Goal: Task Accomplishment & Management: Manage account settings

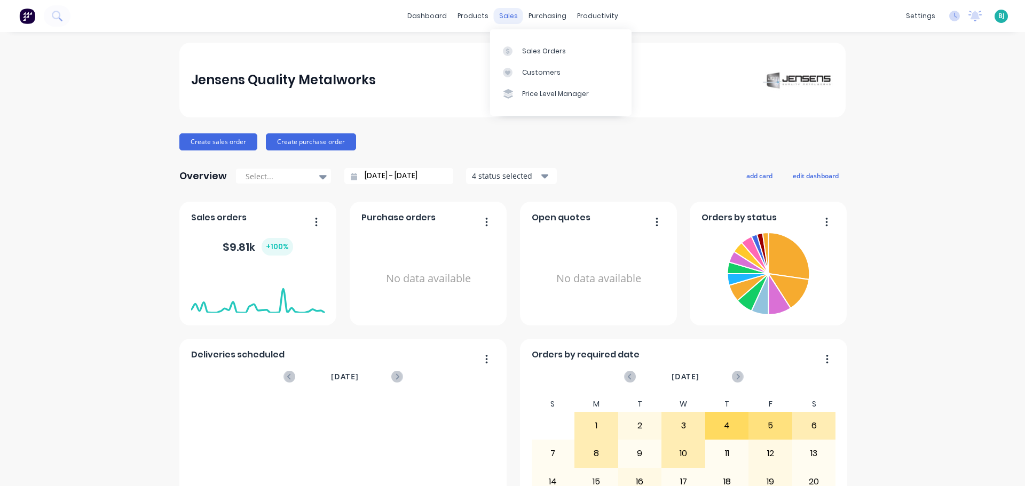
click at [511, 9] on div "sales" at bounding box center [508, 16] width 29 height 16
click at [531, 56] on link "Sales Orders" at bounding box center [561, 50] width 142 height 21
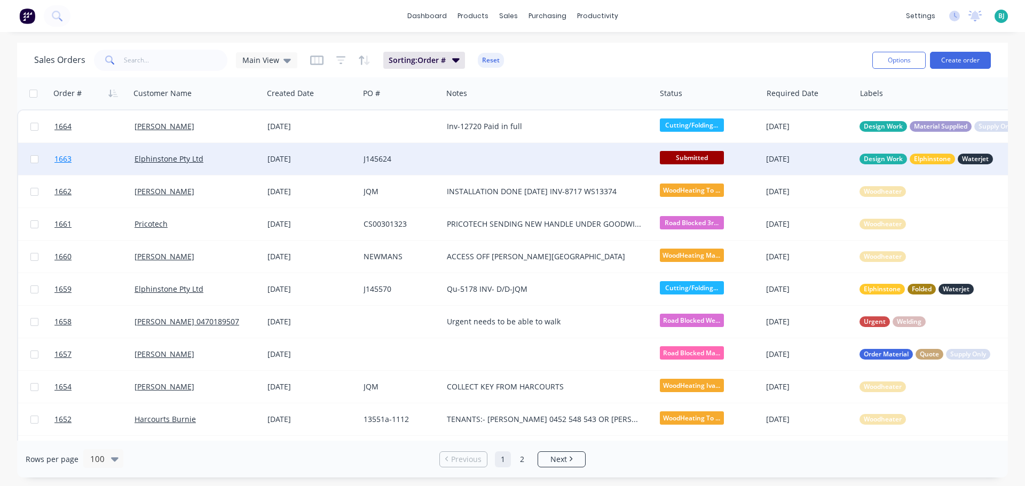
click at [116, 163] on link "1663" at bounding box center [94, 159] width 80 height 32
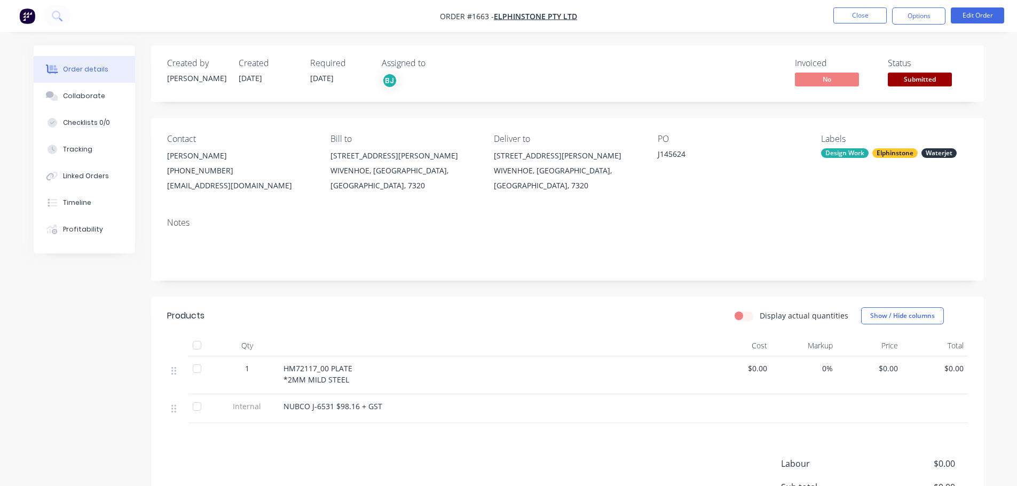
click at [941, 80] on span "Submitted" at bounding box center [920, 79] width 64 height 13
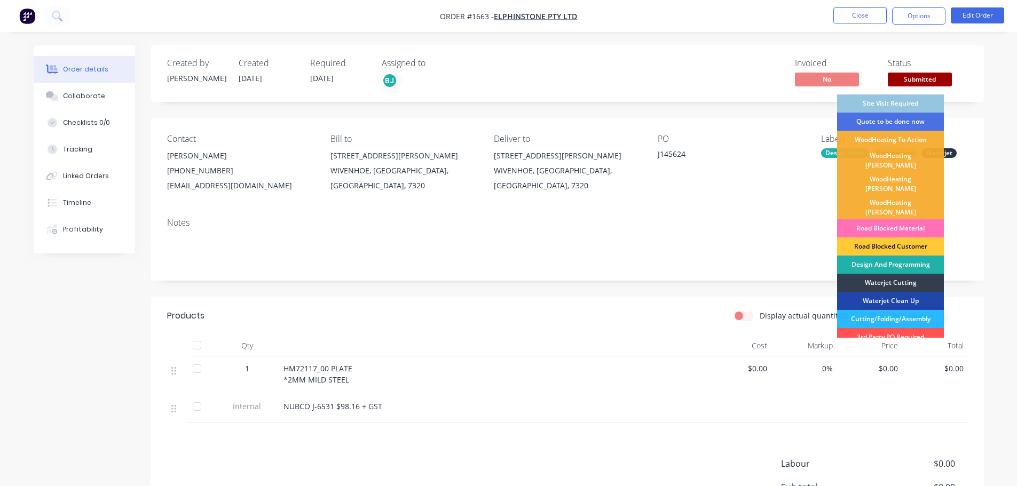
click at [907, 256] on div "Design And Programming" at bounding box center [890, 265] width 107 height 18
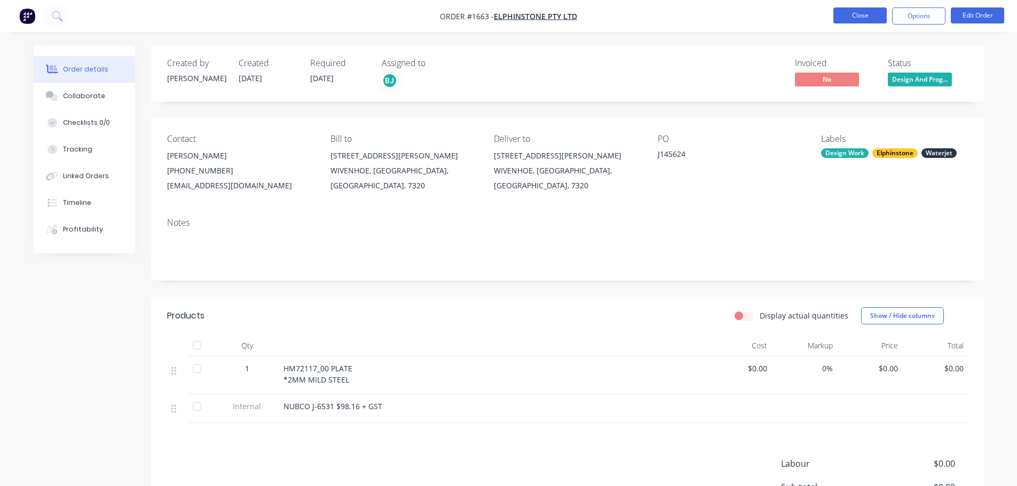
click at [855, 12] on button "Close" at bounding box center [860, 15] width 53 height 16
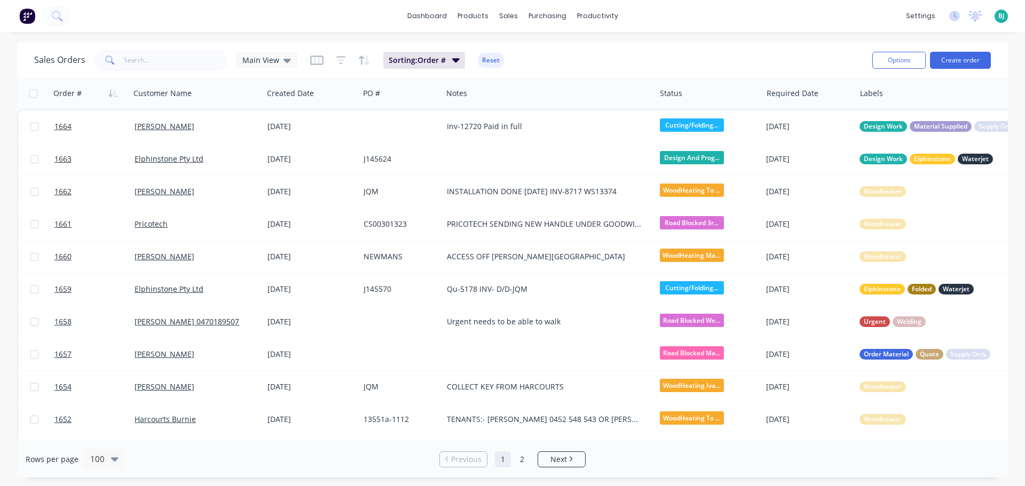
click at [1004, 15] on span "BJ" at bounding box center [1002, 16] width 6 height 10
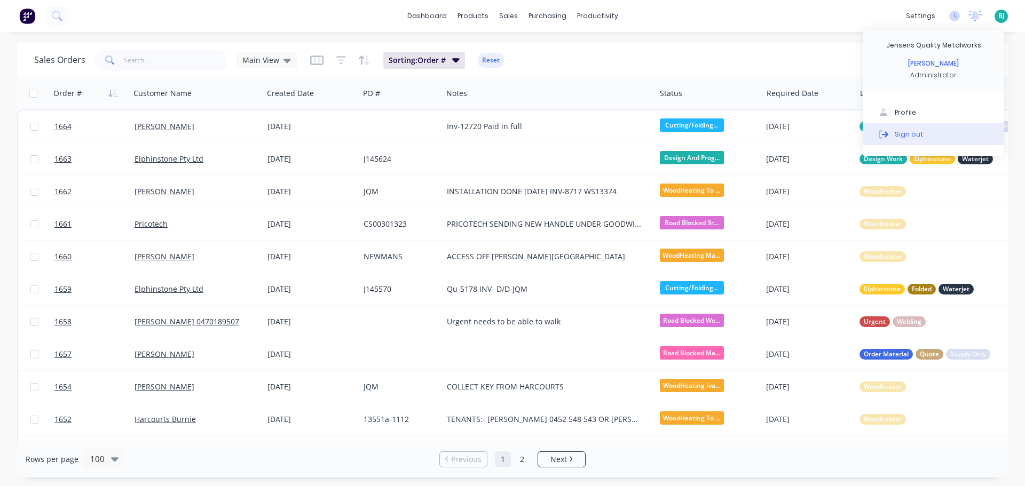
click at [920, 133] on div "Sign out" at bounding box center [909, 134] width 29 height 10
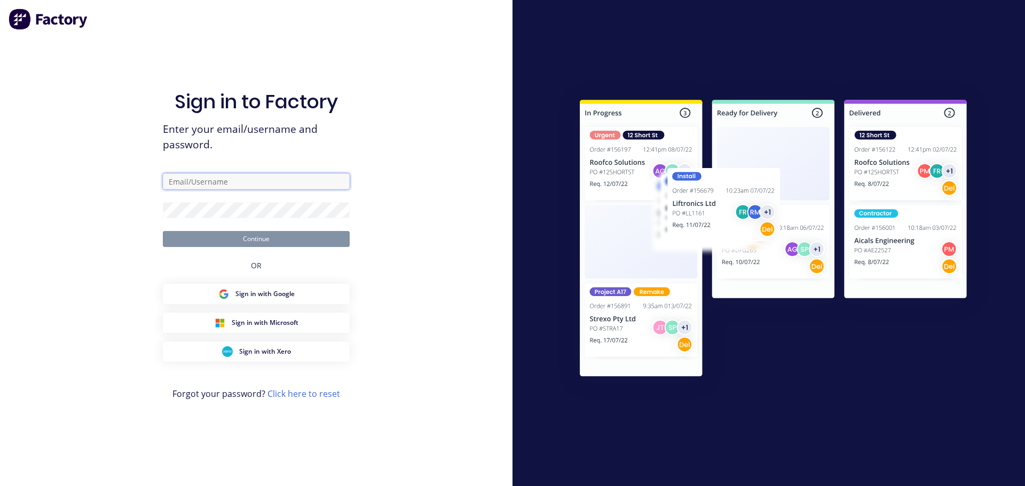
type input "[EMAIL_ADDRESS][DOMAIN_NAME]"
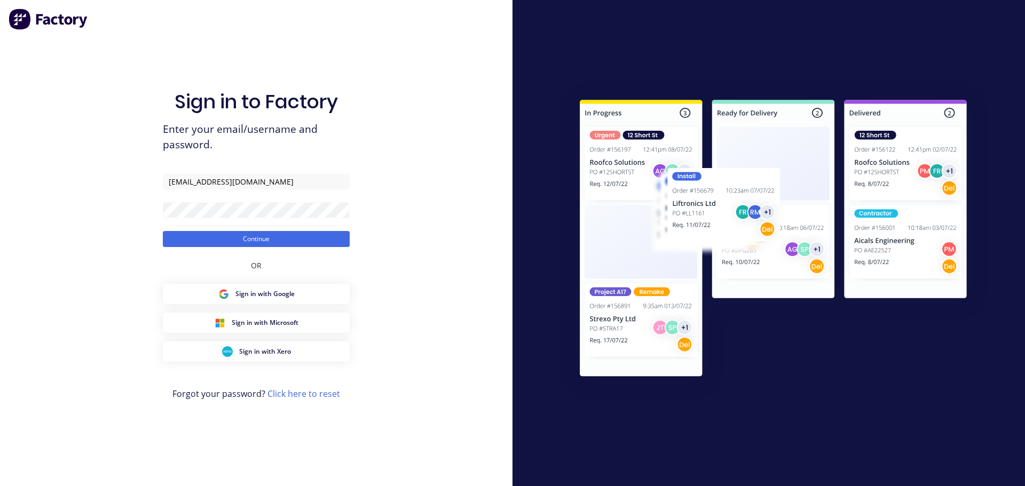
click at [388, 214] on div "Sign in to Factory Enter your email/username and password. [EMAIL_ADDRESS][DOMA…" at bounding box center [256, 243] width 513 height 486
click at [342, 239] on button "Continue" at bounding box center [256, 239] width 187 height 16
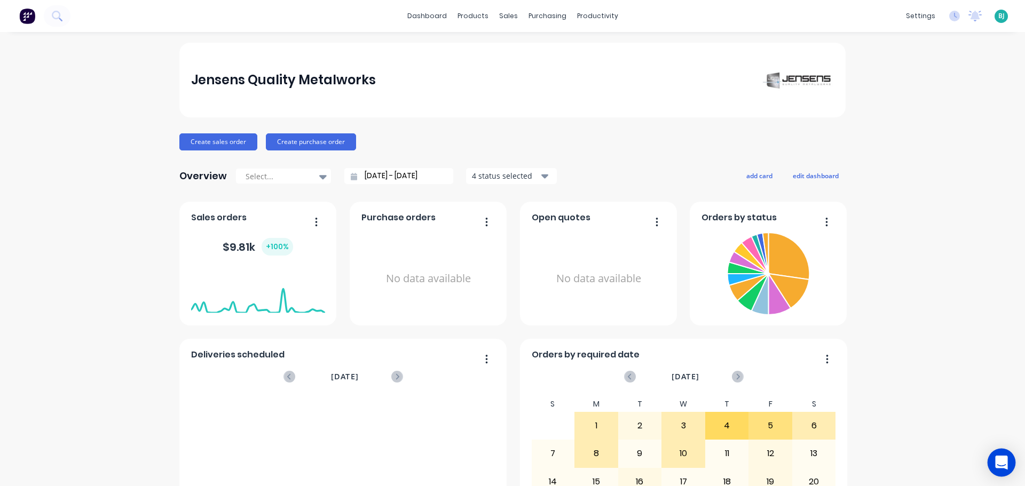
click at [1003, 462] on icon "Open Intercom Messenger" at bounding box center [1001, 463] width 12 height 14
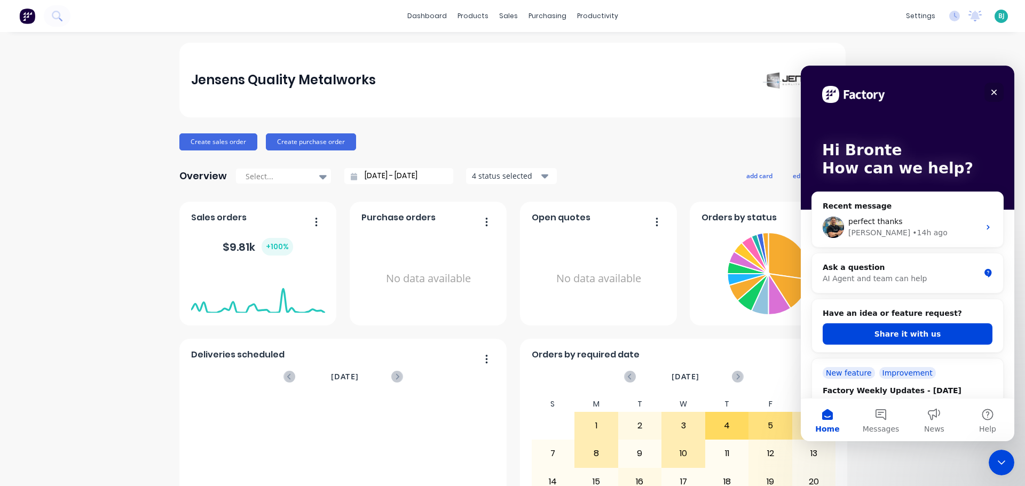
click at [992, 93] on icon "Close" at bounding box center [994, 92] width 9 height 9
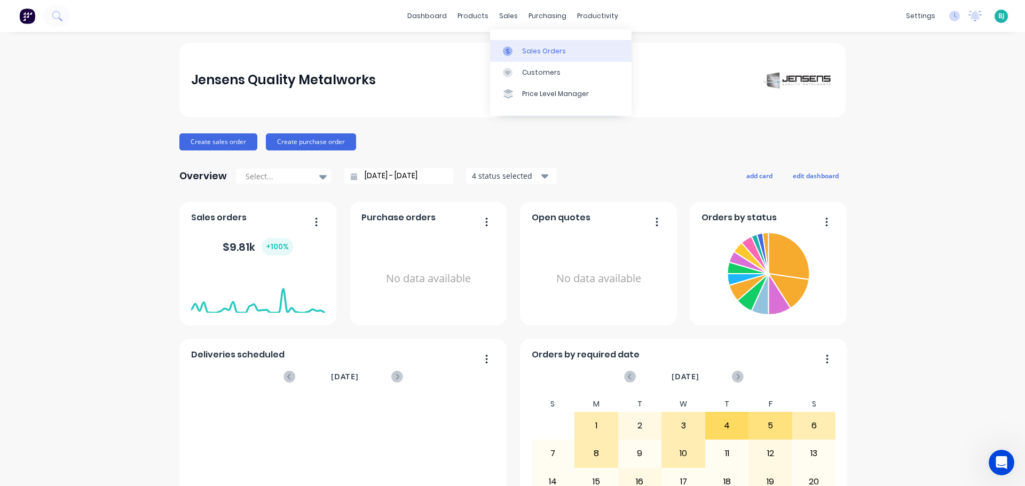
click at [522, 45] on link "Sales Orders" at bounding box center [561, 50] width 142 height 21
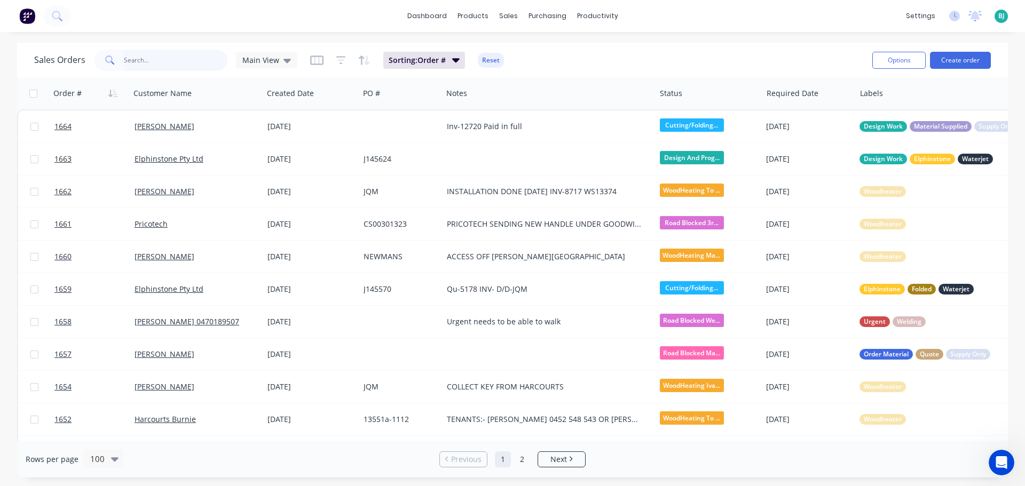
click at [158, 65] on input "text" at bounding box center [176, 60] width 104 height 21
type input "bsh"
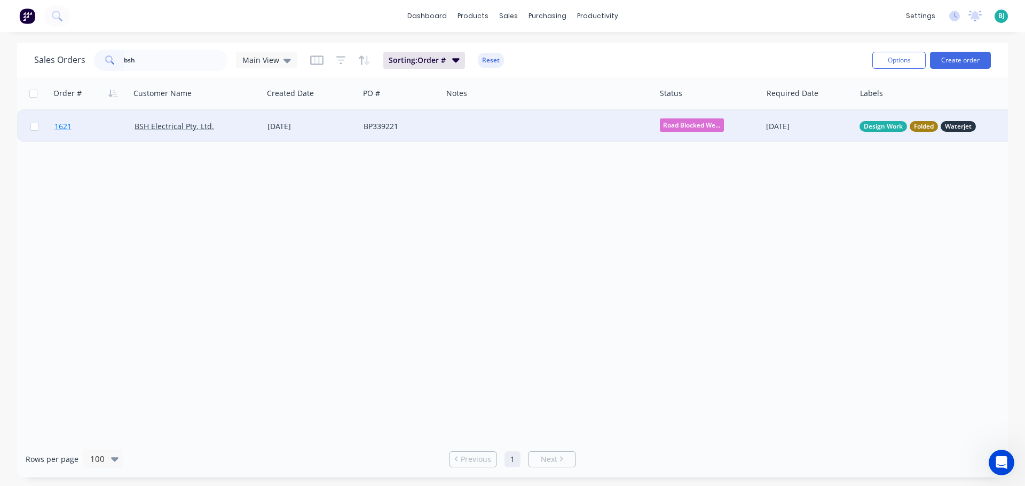
click at [111, 124] on link "1621" at bounding box center [94, 127] width 80 height 32
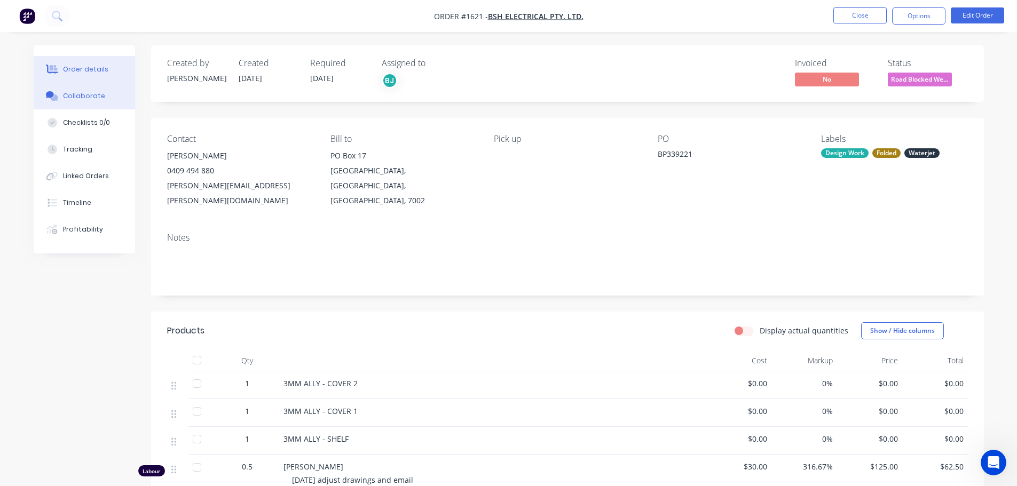
click at [45, 103] on button "Collaborate" at bounding box center [84, 96] width 101 height 27
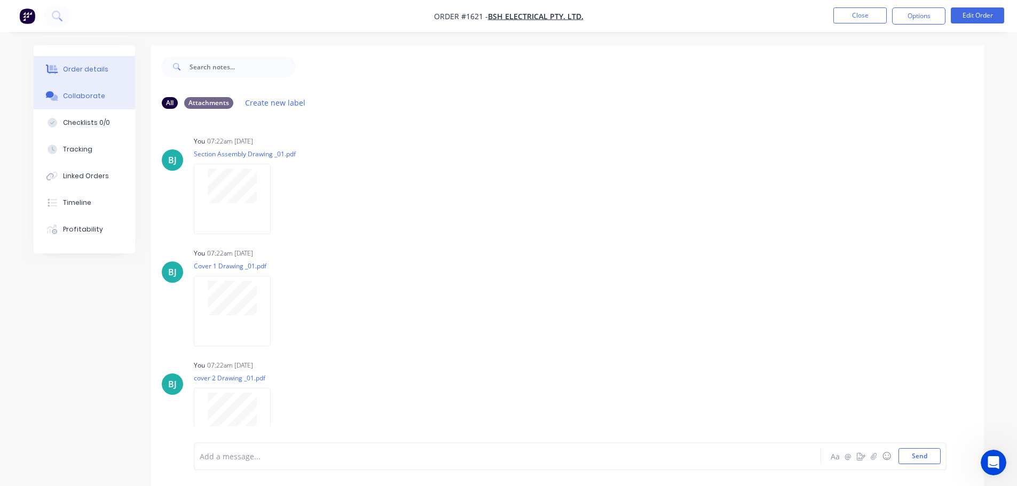
drag, startPoint x: 103, startPoint y: 66, endPoint x: 120, endPoint y: 68, distance: 17.7
click at [102, 66] on div "Order details" at bounding box center [85, 70] width 45 height 10
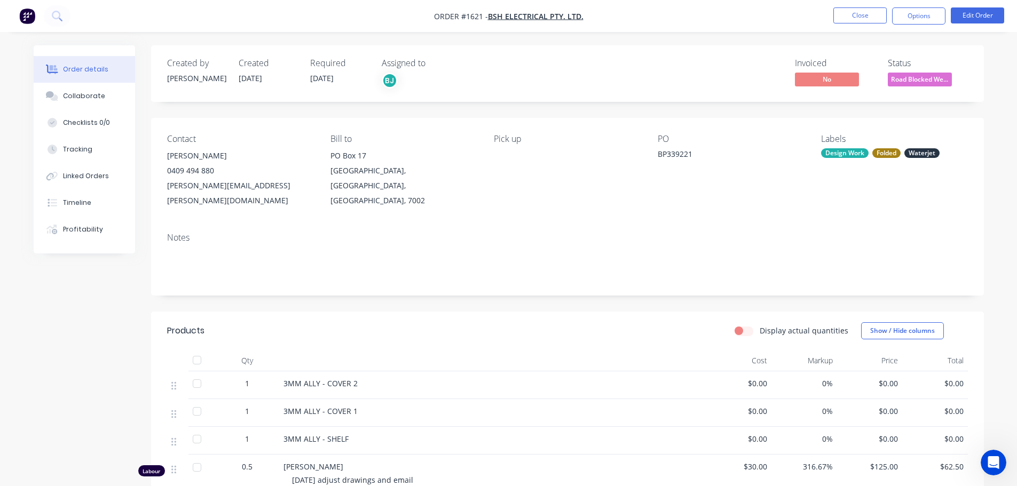
click at [923, 80] on span "Road Blocked We..." at bounding box center [920, 79] width 64 height 13
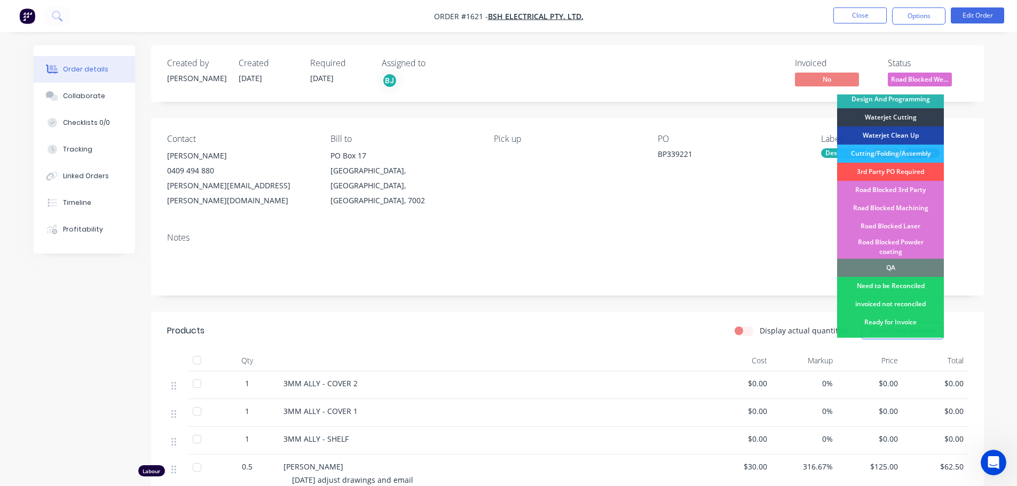
scroll to position [267, 0]
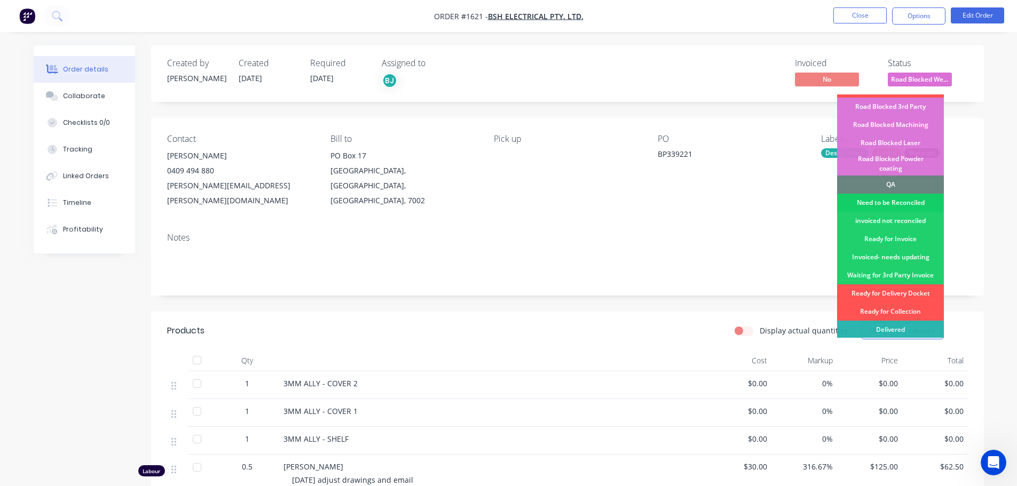
click at [916, 194] on div "Need to be Reconciled" at bounding box center [890, 203] width 107 height 18
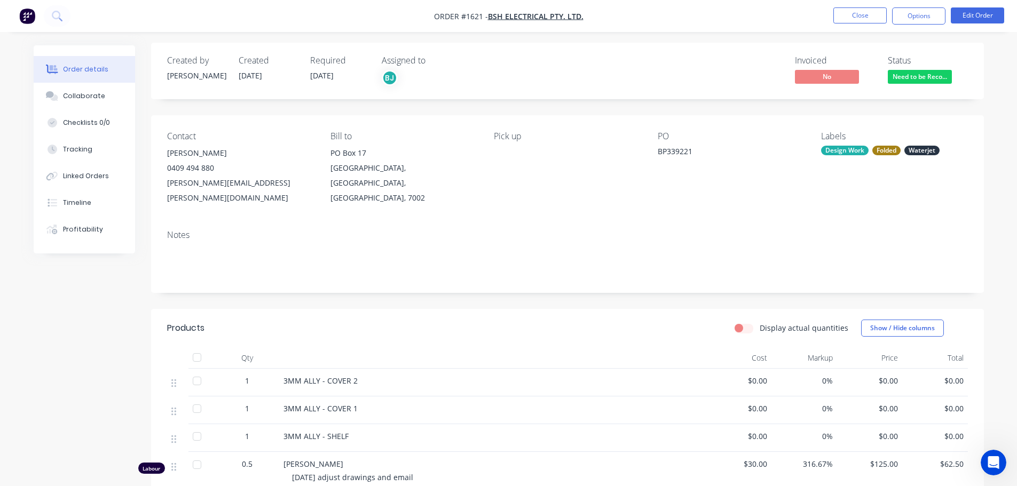
scroll to position [0, 0]
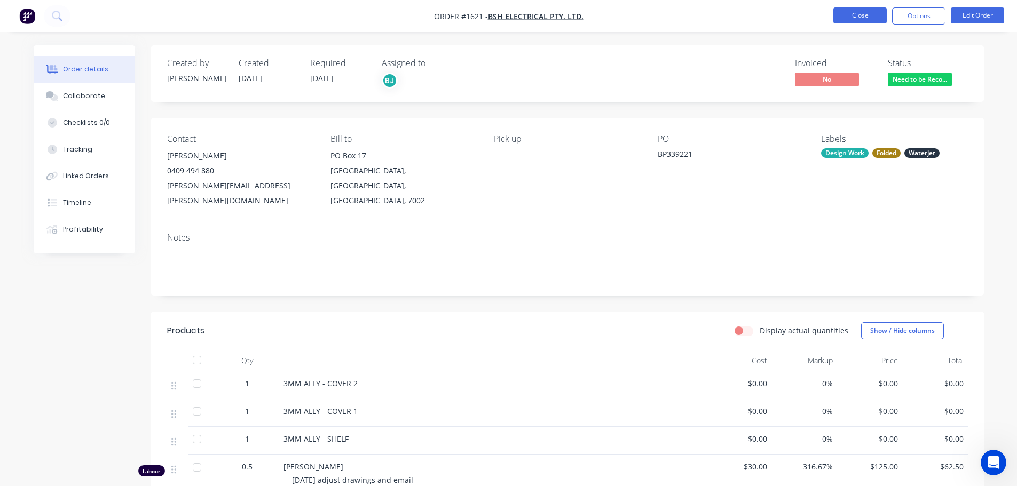
click at [853, 16] on button "Close" at bounding box center [860, 15] width 53 height 16
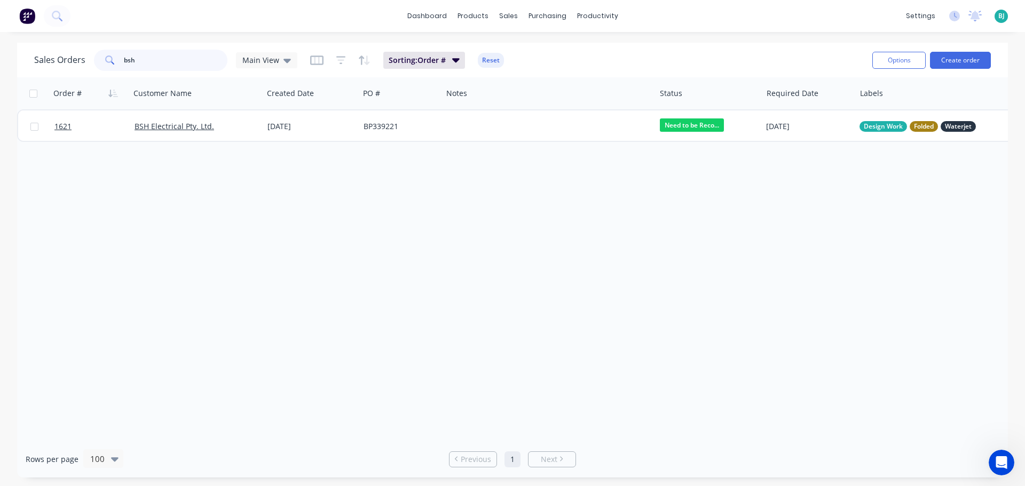
drag, startPoint x: 175, startPoint y: 59, endPoint x: 113, endPoint y: 61, distance: 62.5
click at [113, 61] on div "bsh" at bounding box center [160, 60] width 133 height 21
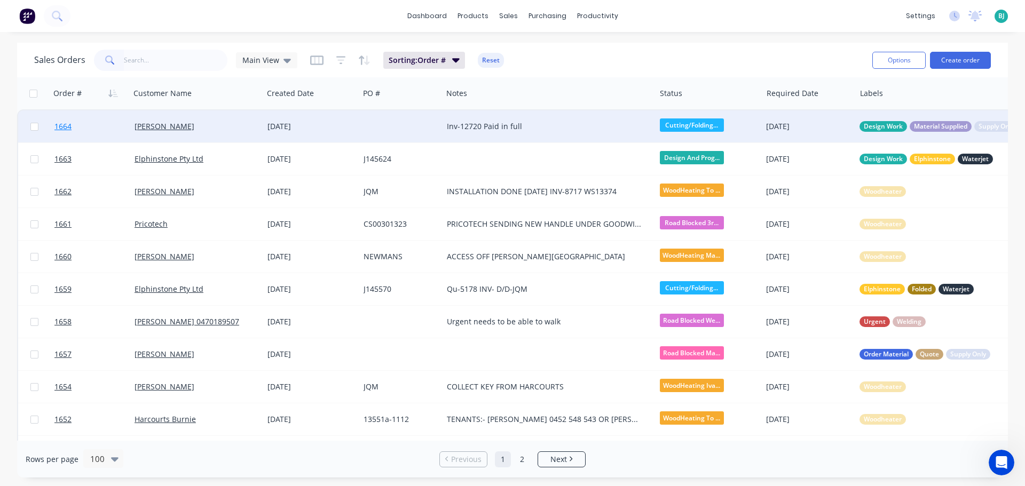
click at [120, 134] on link "1664" at bounding box center [94, 127] width 80 height 32
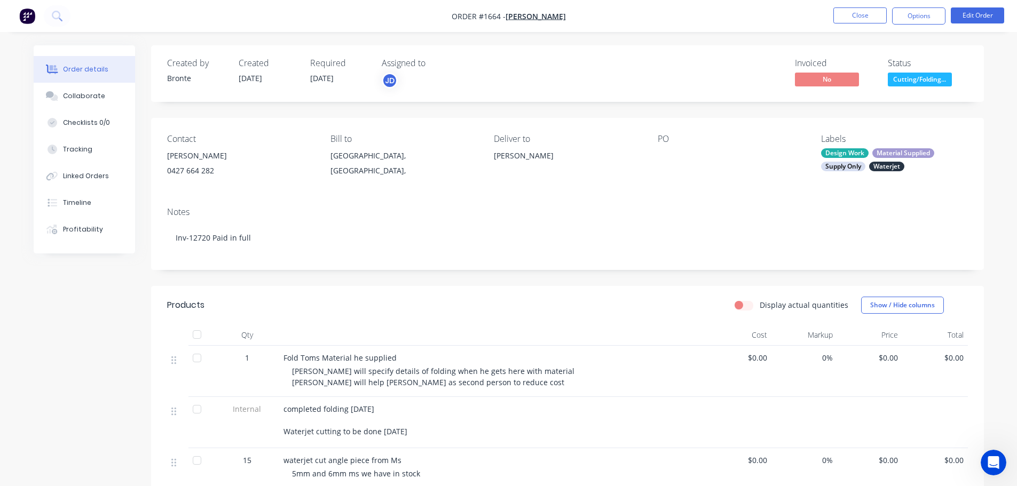
click at [931, 83] on span "Cutting/Folding..." at bounding box center [920, 79] width 64 height 13
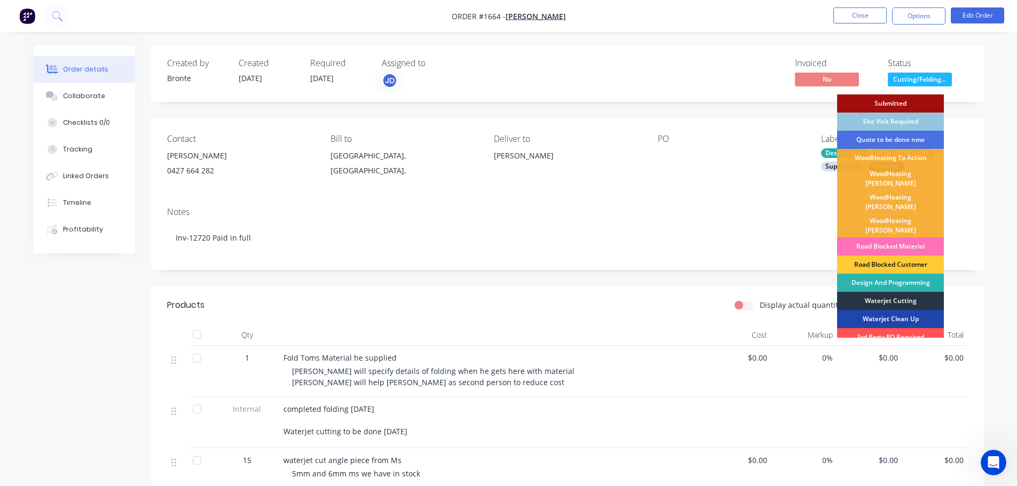
click at [905, 292] on div "Waterjet Cutting" at bounding box center [890, 301] width 107 height 18
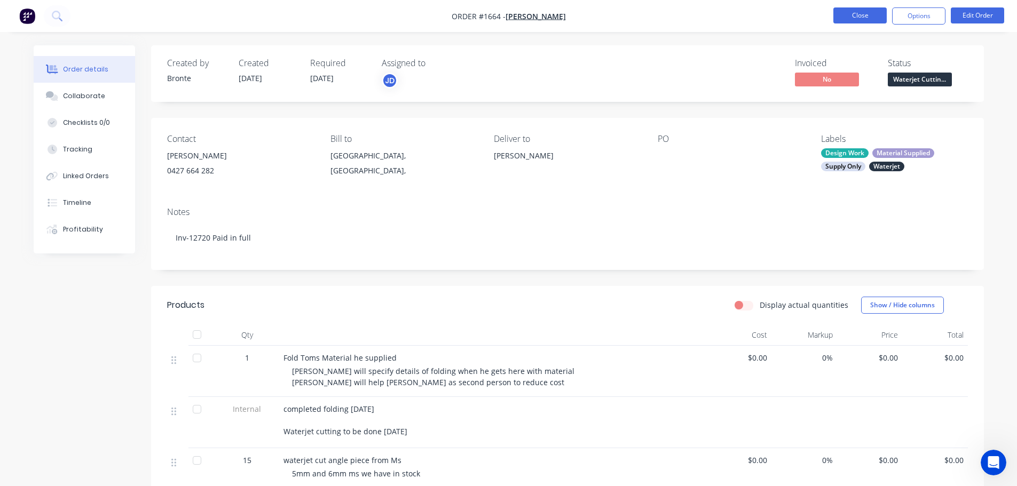
click at [855, 14] on button "Close" at bounding box center [860, 15] width 53 height 16
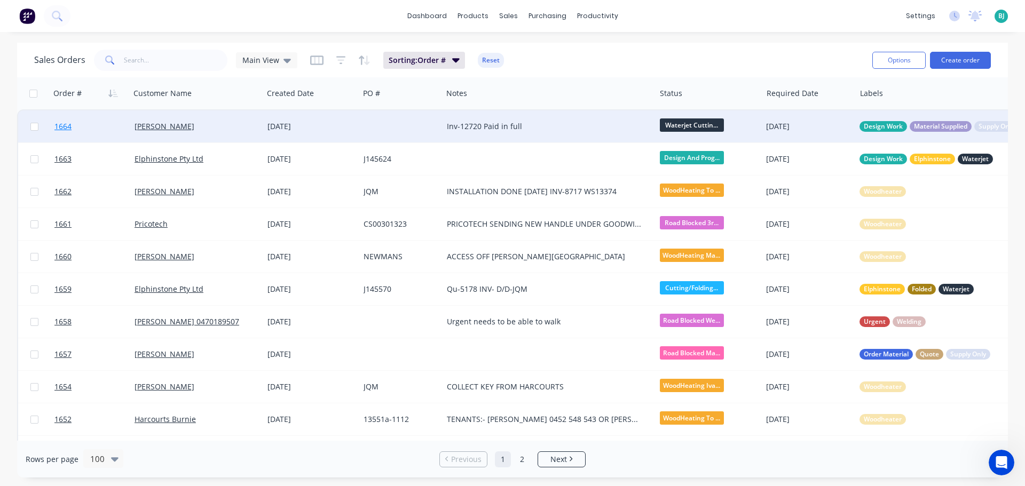
click at [114, 130] on link "1664" at bounding box center [94, 127] width 80 height 32
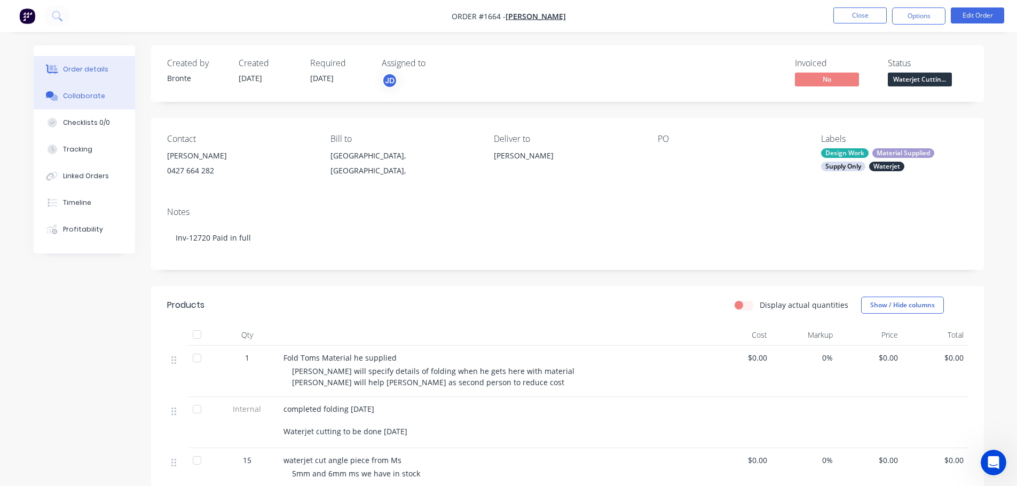
click at [106, 99] on button "Collaborate" at bounding box center [84, 96] width 101 height 27
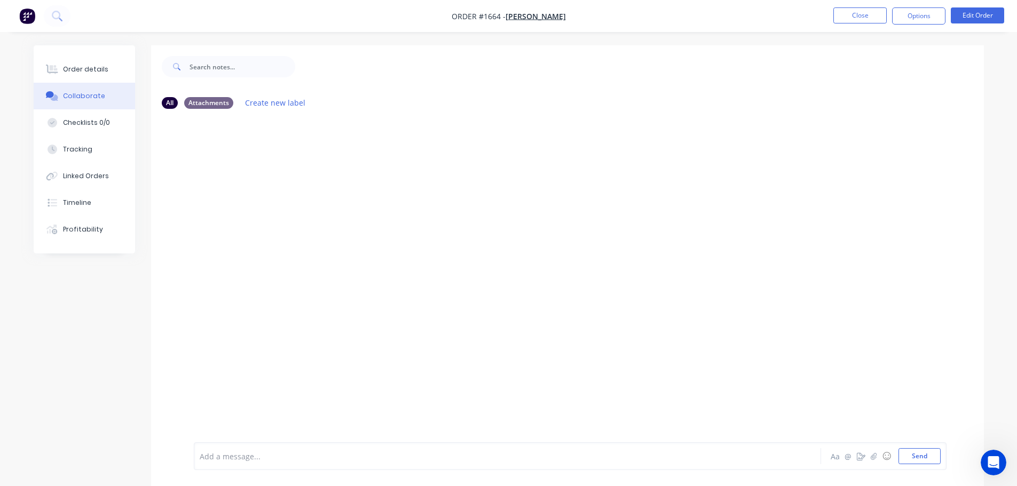
click at [354, 466] on div "Add a message... Aa @ ☺ Send" at bounding box center [570, 457] width 753 height 28
click at [355, 459] on div at bounding box center [477, 456] width 555 height 11
click at [913, 454] on button "Send" at bounding box center [920, 457] width 42 height 16
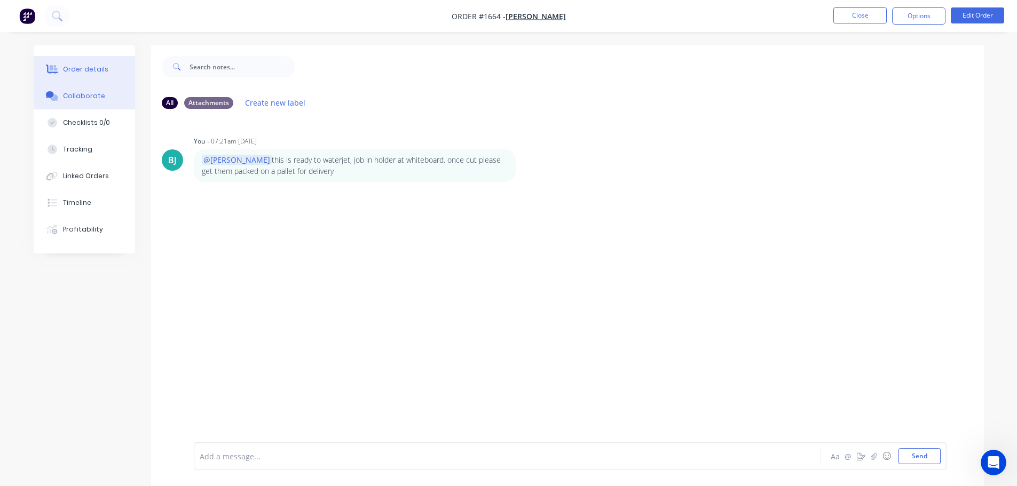
click at [82, 67] on div "Order details" at bounding box center [85, 70] width 45 height 10
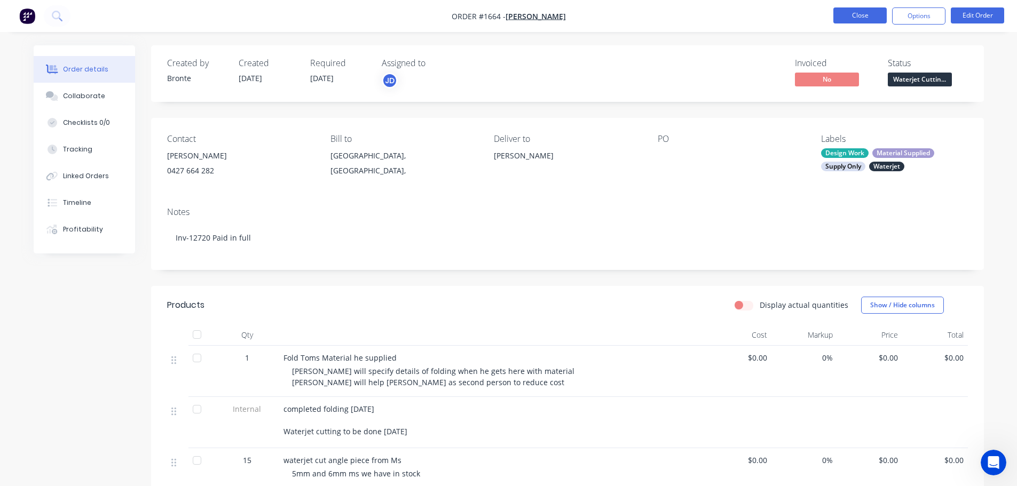
click at [859, 13] on button "Close" at bounding box center [860, 15] width 53 height 16
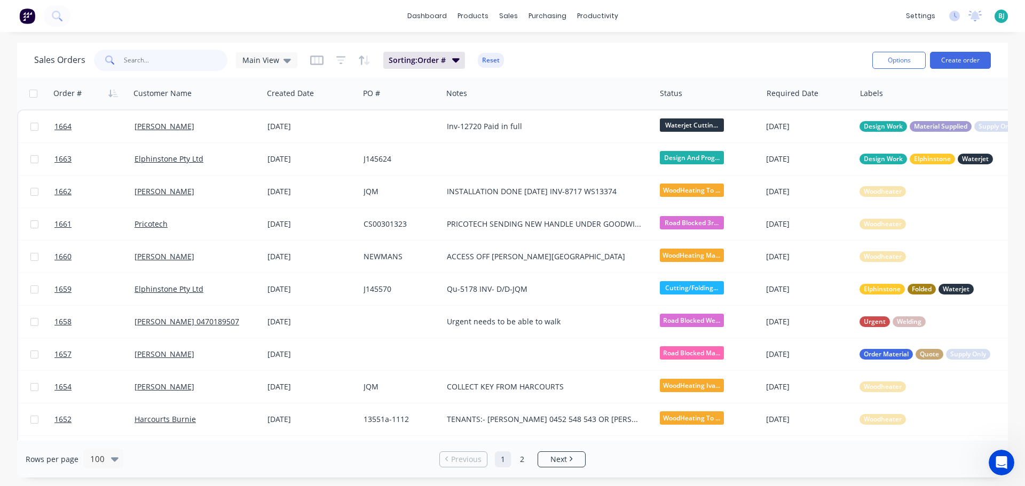
click at [177, 69] on input "text" at bounding box center [176, 60] width 104 height 21
type input "1659"
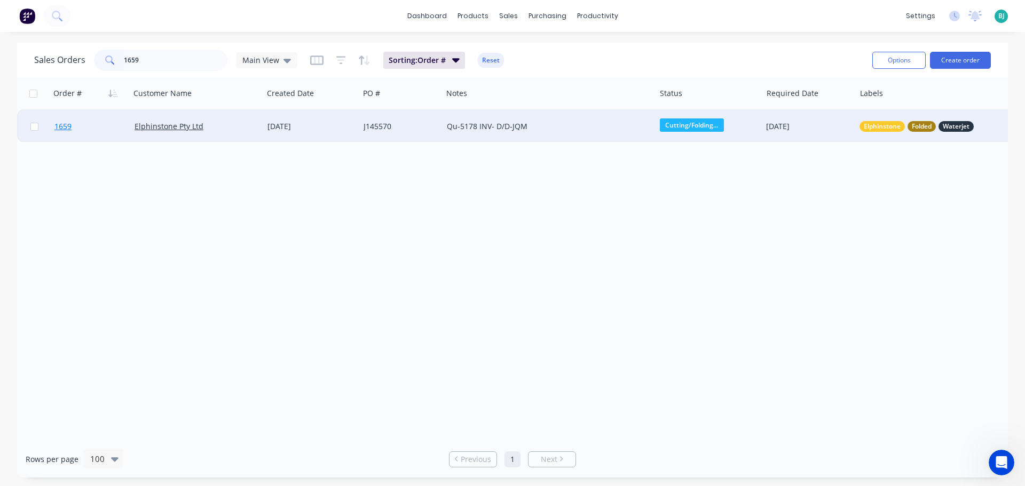
click at [93, 130] on link "1659" at bounding box center [94, 127] width 80 height 32
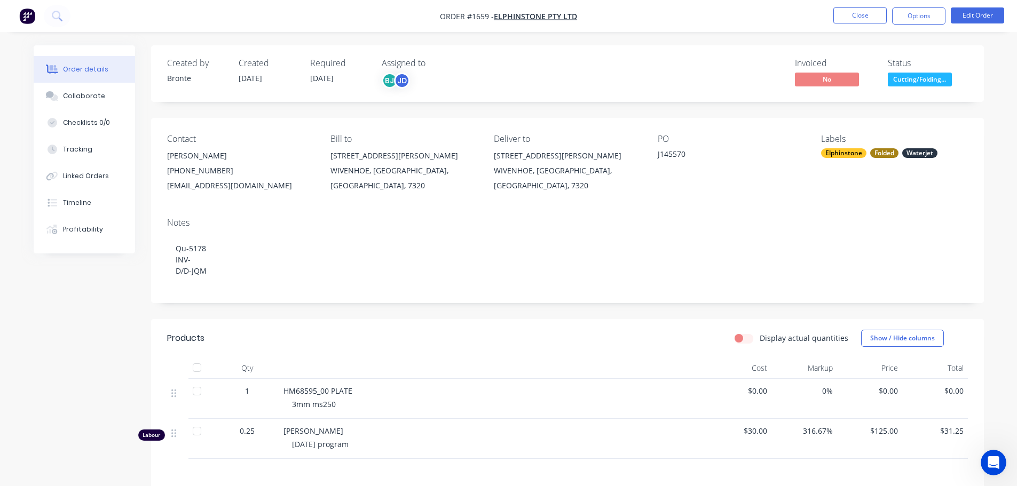
click at [921, 76] on span "Cutting/Folding..." at bounding box center [920, 79] width 64 height 13
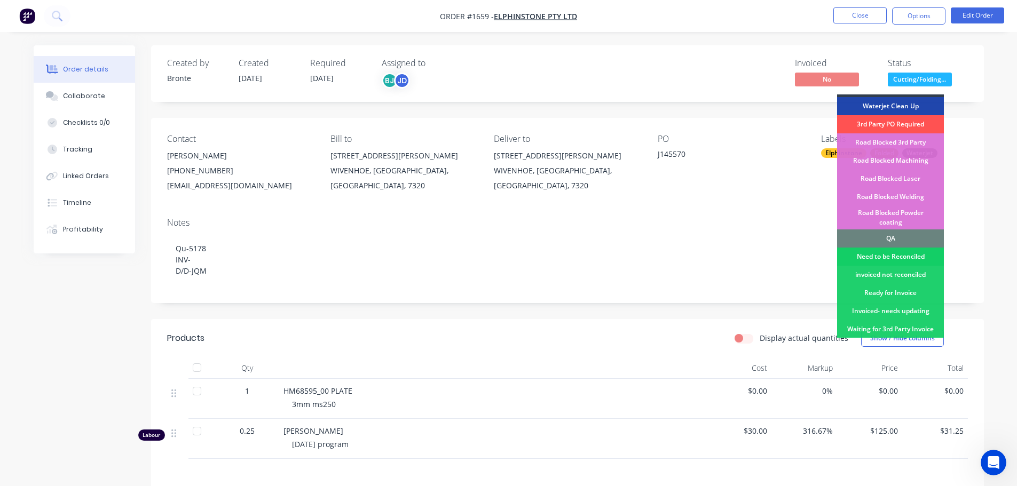
scroll to position [214, 0]
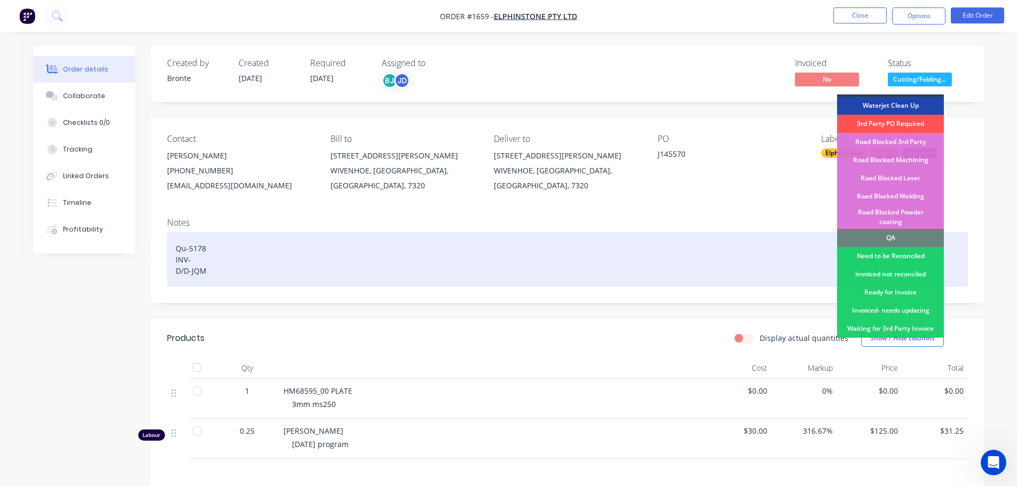
click at [908, 247] on div "Need to be Reconciled" at bounding box center [890, 256] width 107 height 18
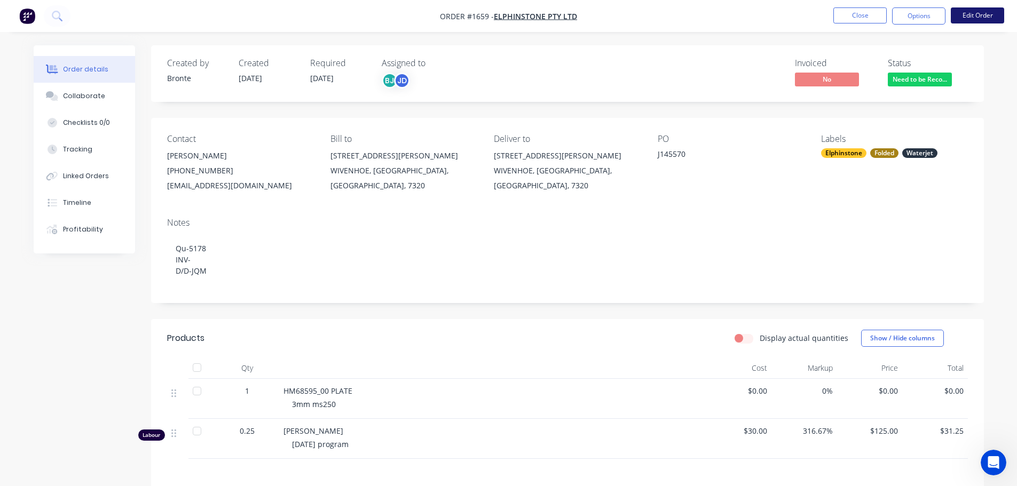
click at [988, 22] on button "Edit Order" at bounding box center [977, 15] width 53 height 16
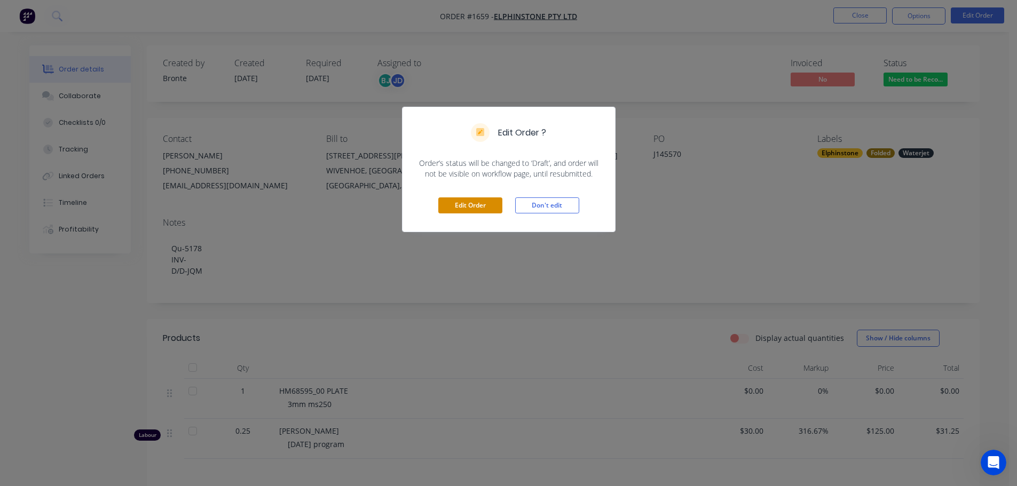
click at [464, 209] on button "Edit Order" at bounding box center [470, 206] width 64 height 16
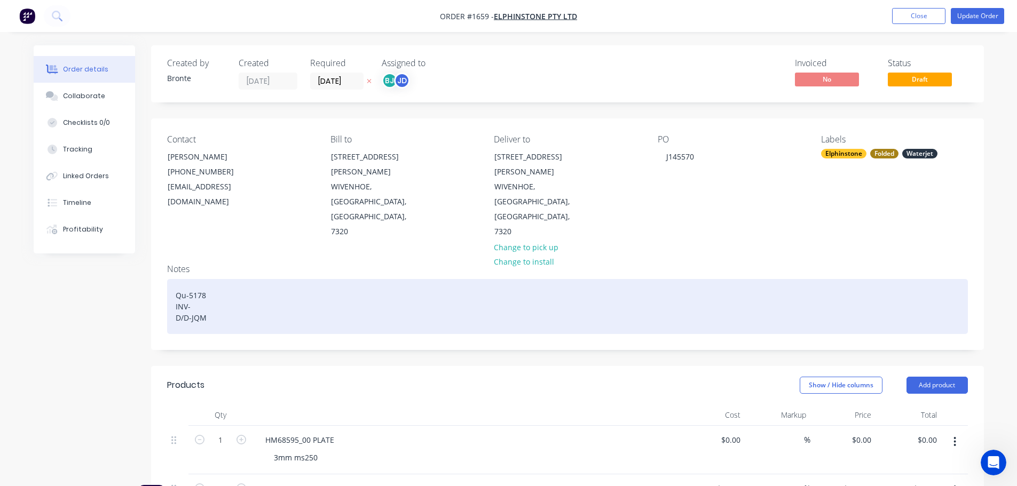
click at [211, 279] on div "Qu-5178 INV- D/D-JQM" at bounding box center [567, 306] width 801 height 55
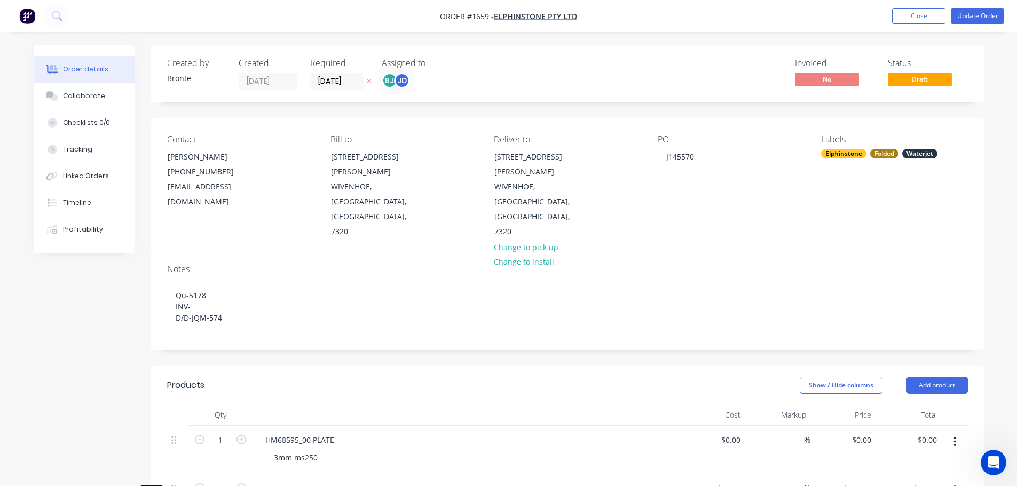
click at [270, 366] on header "Products Show / Hide columns Add product" at bounding box center [567, 385] width 833 height 38
click at [969, 13] on button "Update Order" at bounding box center [977, 16] width 53 height 16
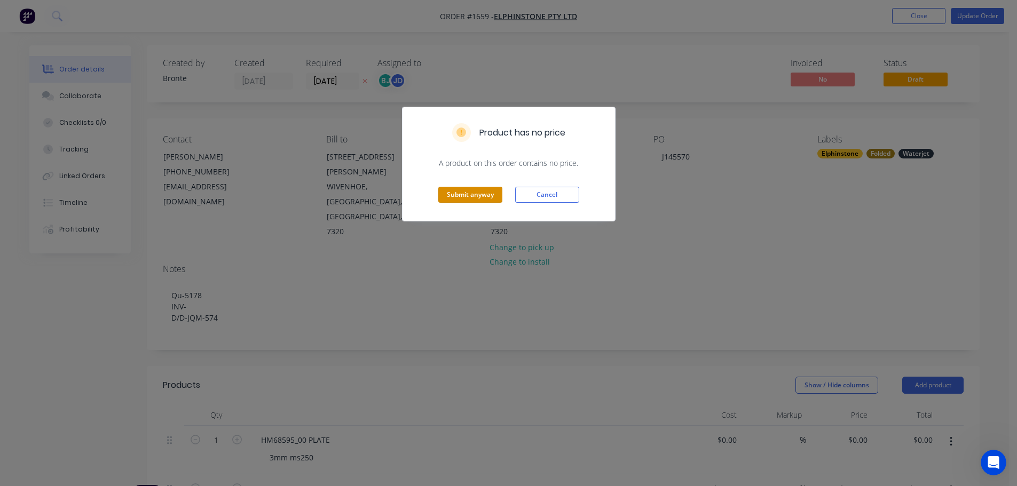
click at [468, 200] on button "Submit anyway" at bounding box center [470, 195] width 64 height 16
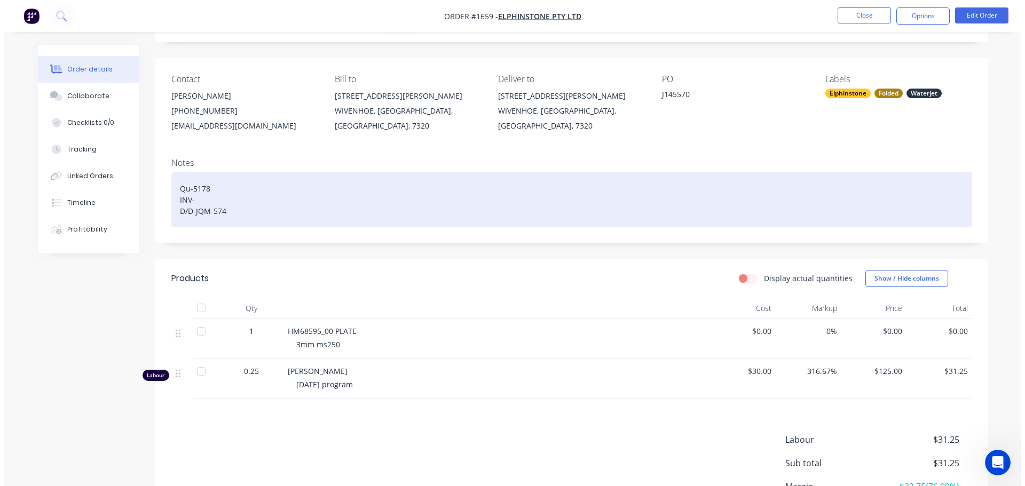
scroll to position [0, 0]
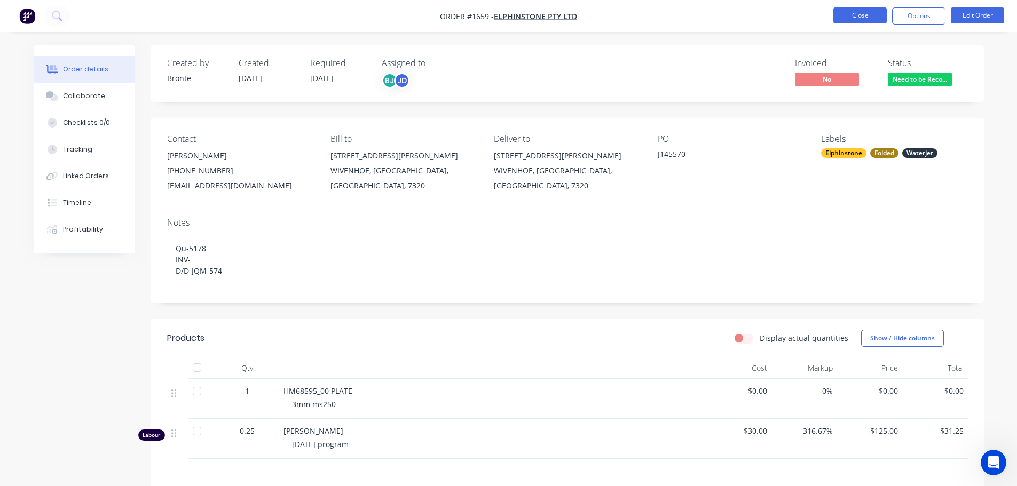
click at [862, 18] on button "Close" at bounding box center [860, 15] width 53 height 16
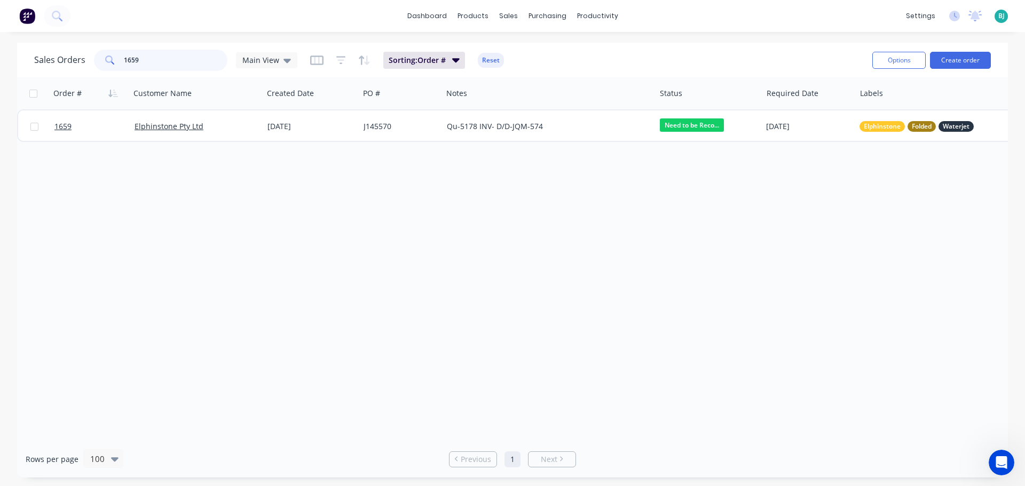
drag, startPoint x: 183, startPoint y: 62, endPoint x: 117, endPoint y: 62, distance: 65.7
click at [117, 62] on div "1659" at bounding box center [160, 60] width 133 height 21
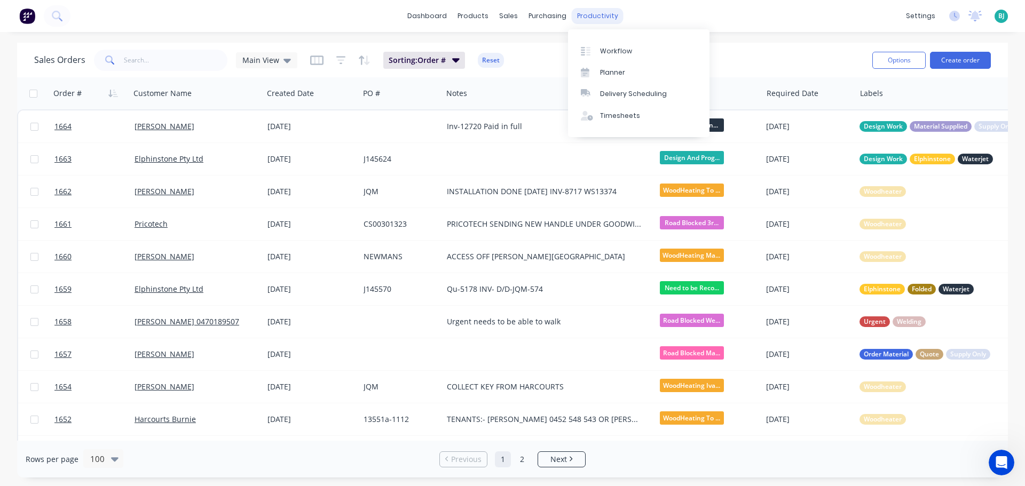
click at [590, 15] on div "productivity" at bounding box center [598, 16] width 52 height 16
click at [600, 68] on div "Planner" at bounding box center [612, 73] width 25 height 10
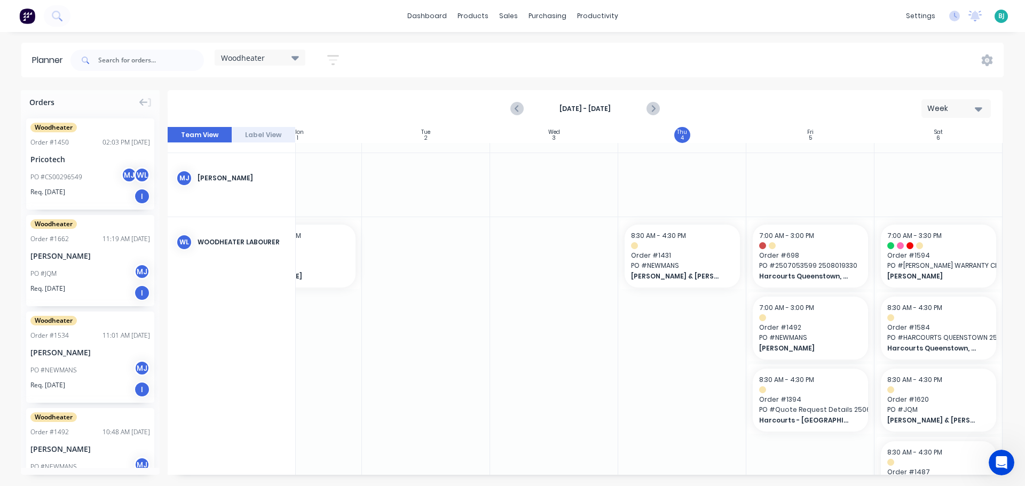
scroll to position [0, 194]
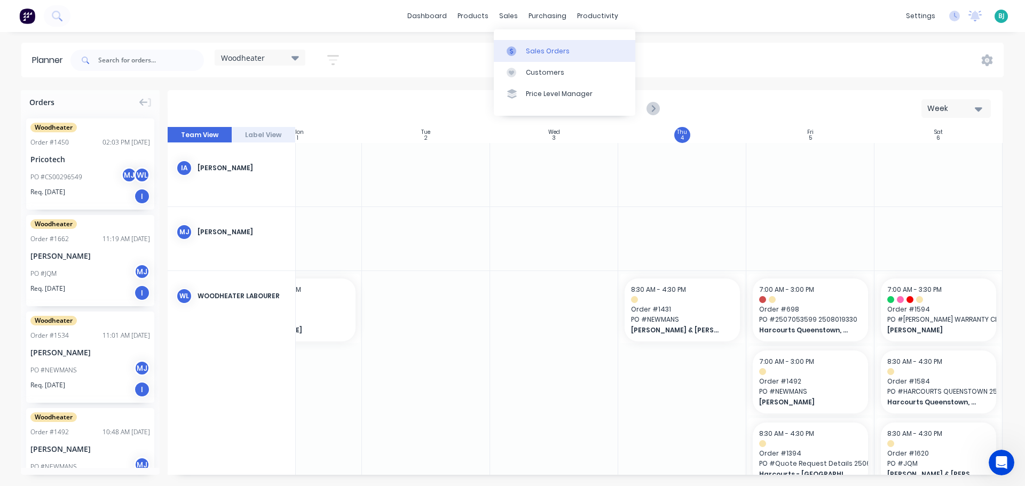
click at [535, 54] on div "Sales Orders" at bounding box center [548, 51] width 44 height 10
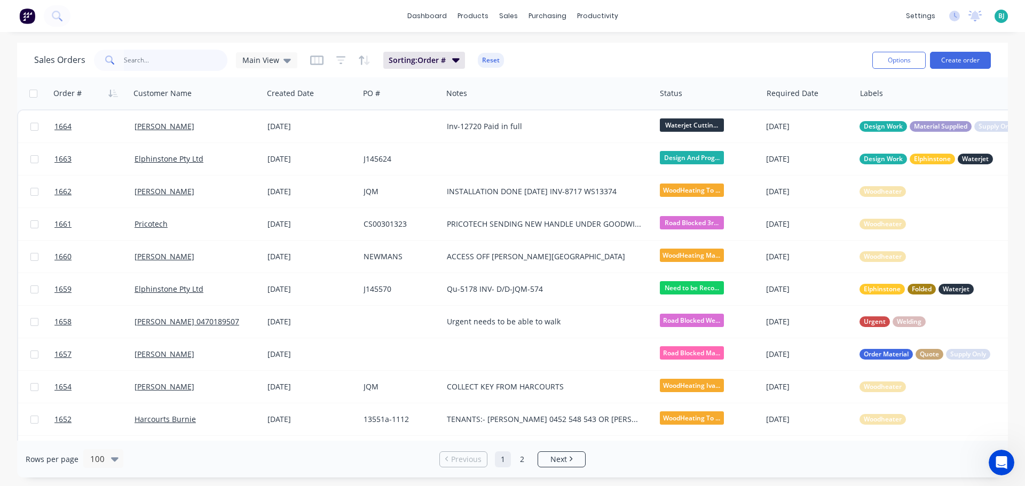
click at [164, 60] on input "text" at bounding box center [176, 60] width 104 height 21
type input "1364"
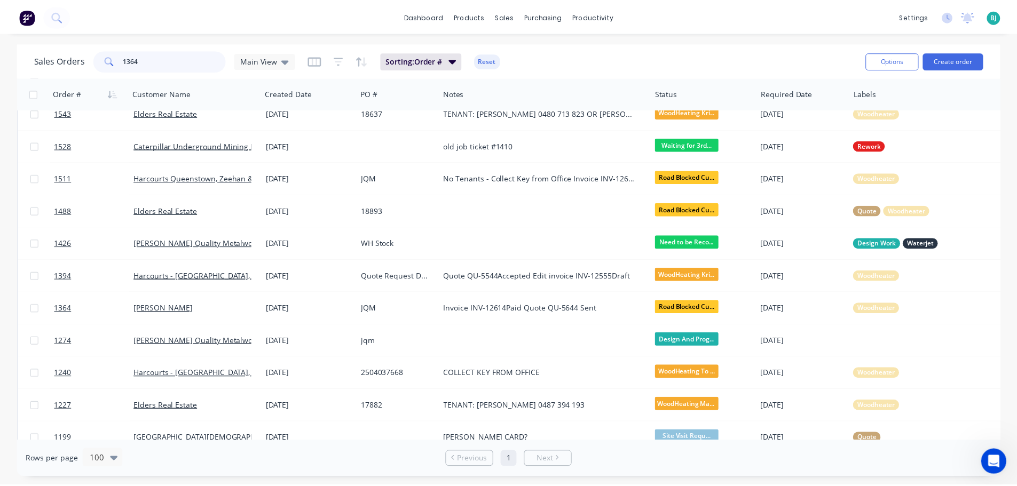
scroll to position [374, 0]
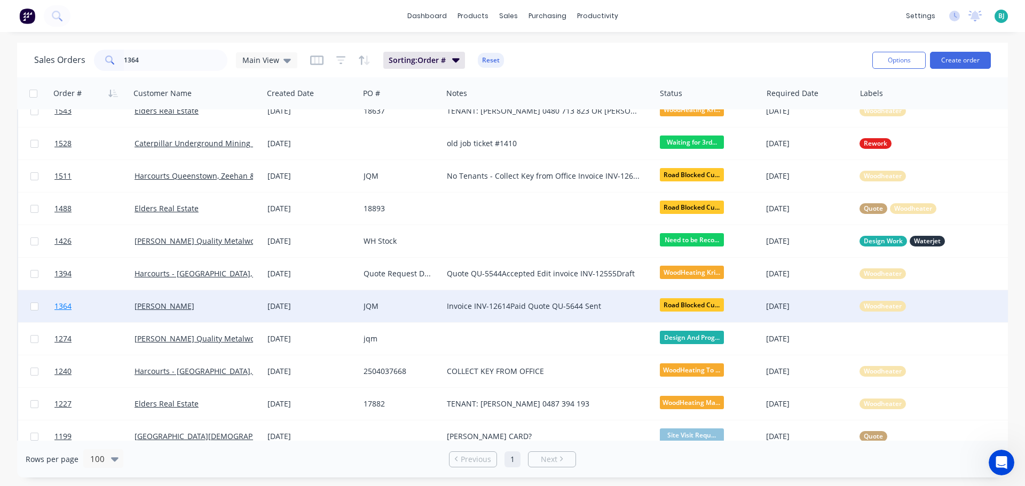
click at [108, 304] on link "1364" at bounding box center [94, 306] width 80 height 32
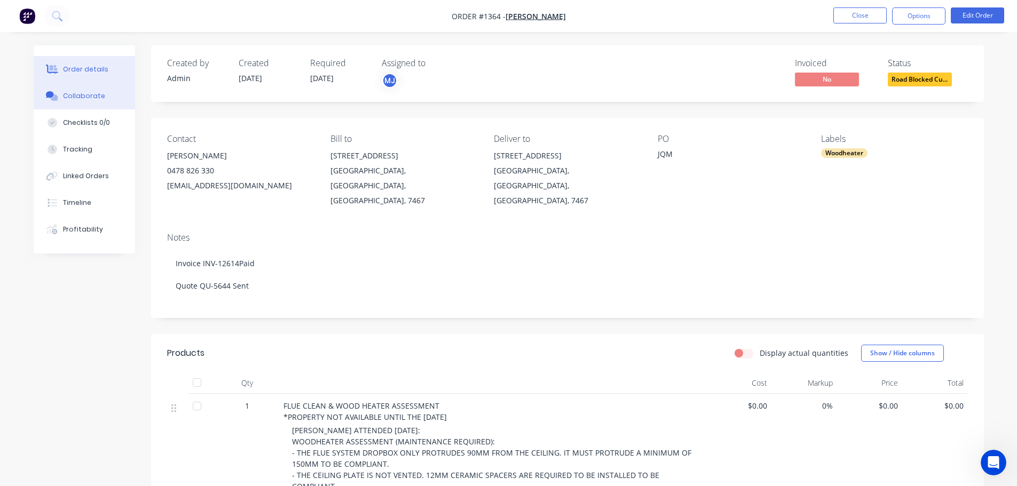
click at [95, 100] on button "Collaborate" at bounding box center [84, 96] width 101 height 27
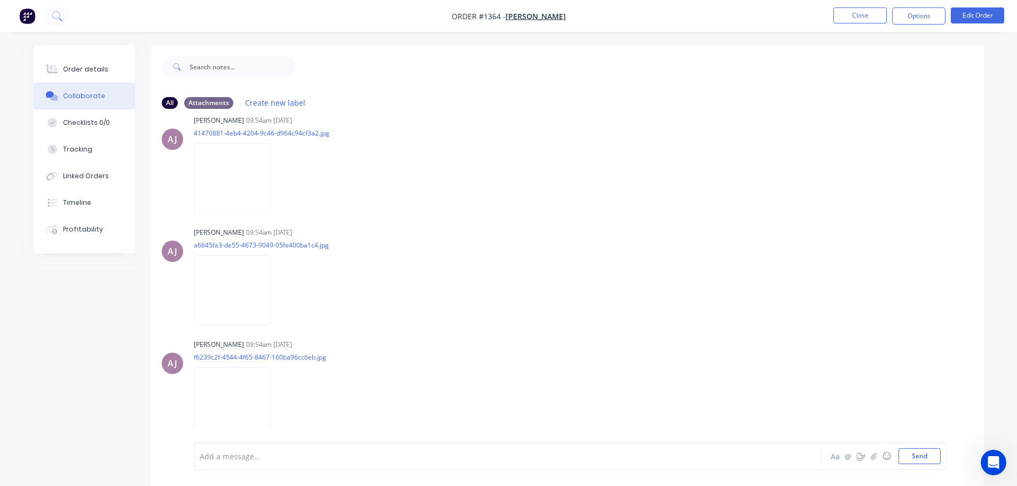
scroll to position [16, 0]
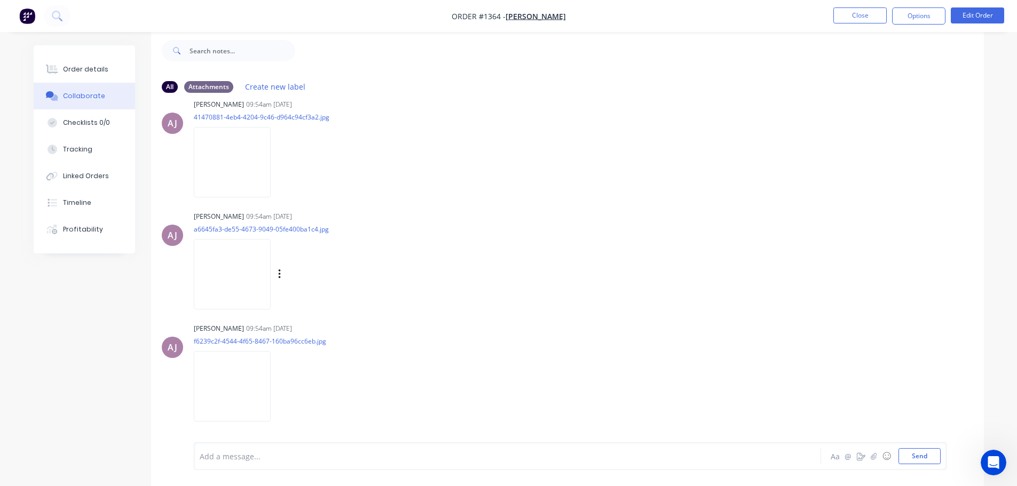
click at [253, 277] on img at bounding box center [232, 274] width 77 height 70
click at [233, 154] on img at bounding box center [232, 162] width 77 height 70
click at [242, 383] on img at bounding box center [232, 386] width 77 height 70
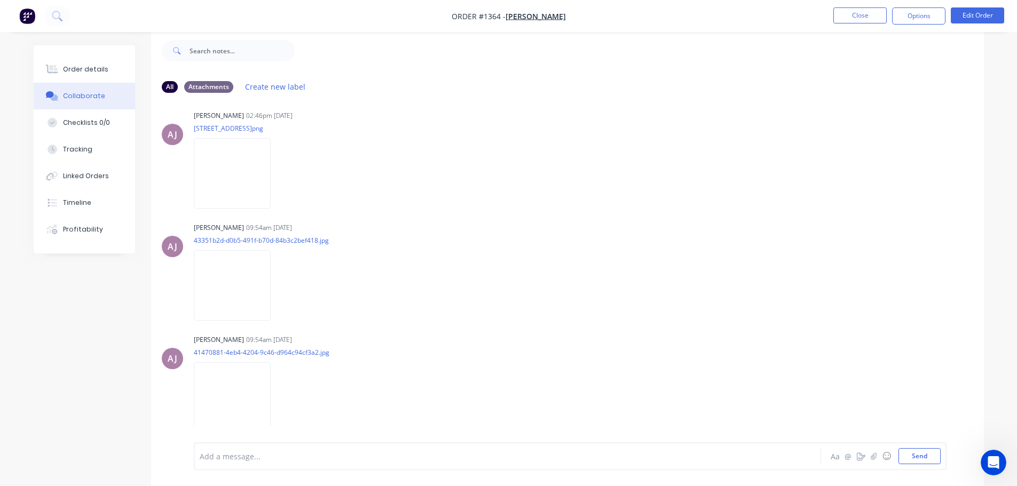
scroll to position [0, 0]
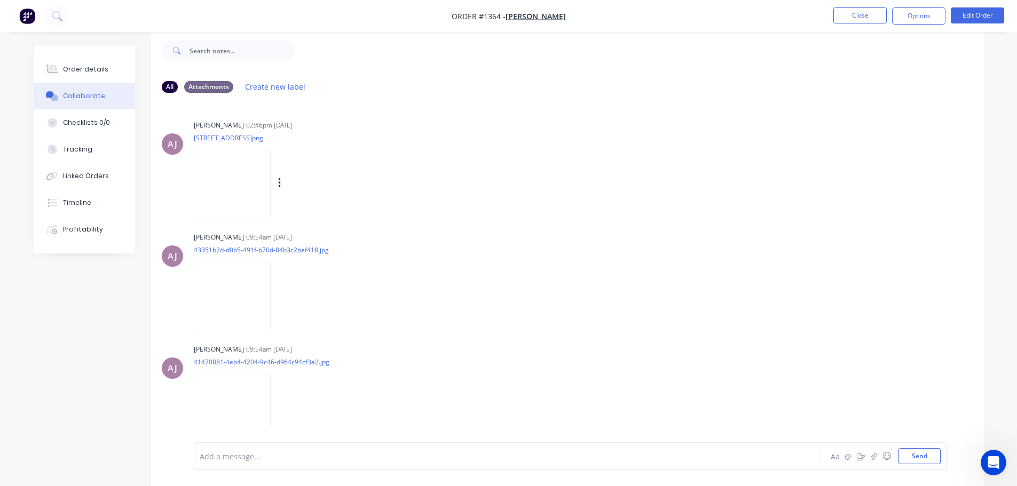
click at [248, 177] on img at bounding box center [232, 183] width 77 height 70
click at [69, 68] on div "Order details" at bounding box center [85, 70] width 45 height 10
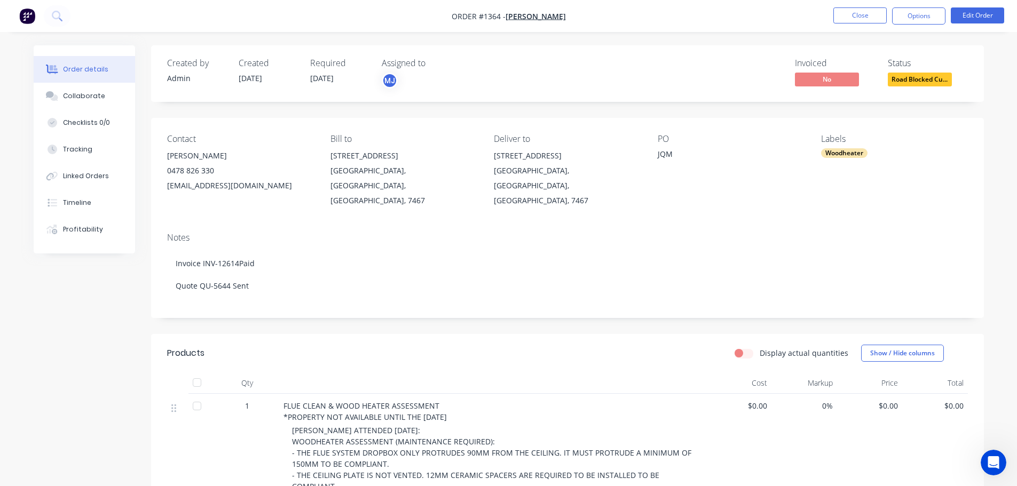
scroll to position [53, 0]
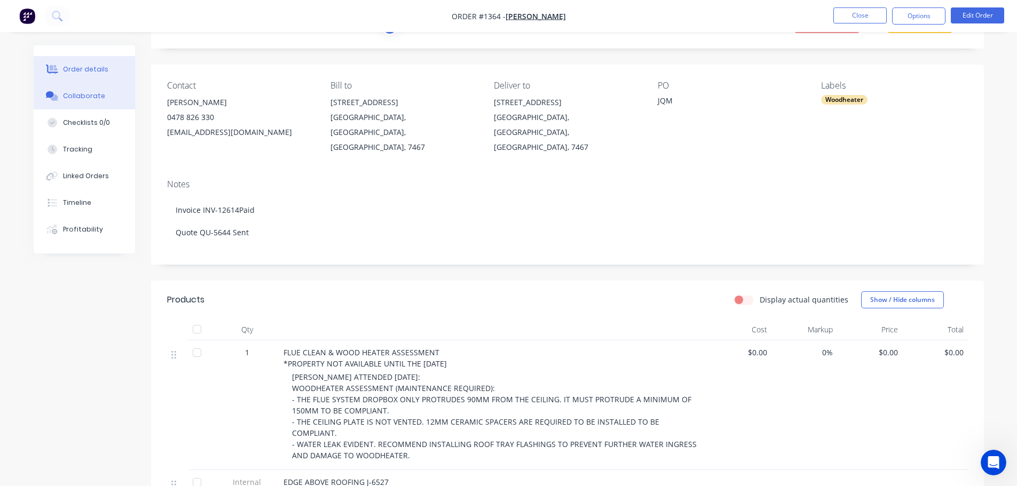
click at [75, 92] on div "Collaborate" at bounding box center [84, 96] width 42 height 10
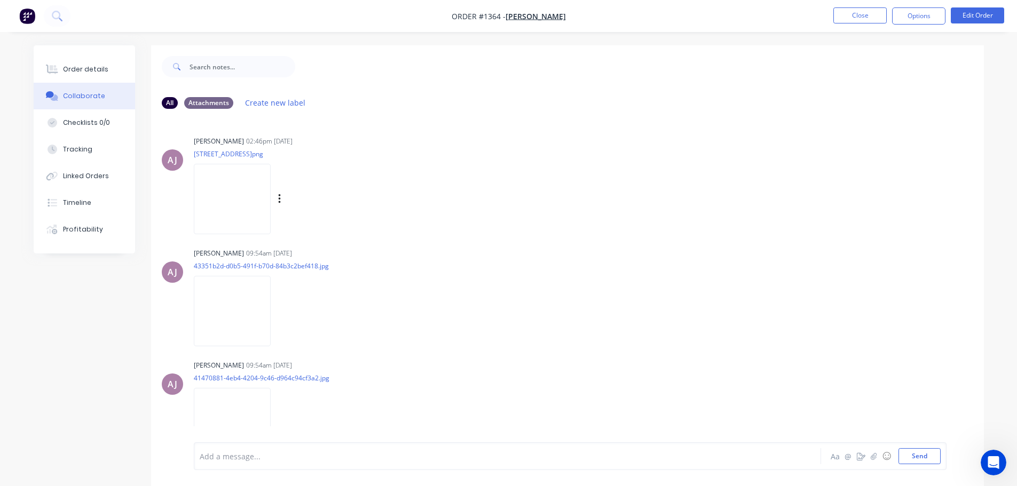
click at [249, 214] on img at bounding box center [232, 199] width 77 height 70
click at [237, 312] on img at bounding box center [232, 311] width 77 height 70
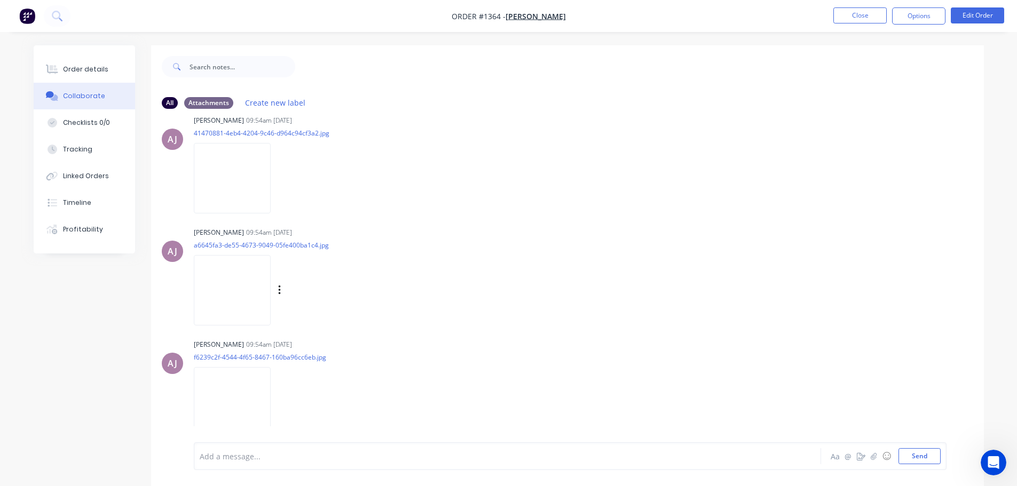
scroll to position [16, 0]
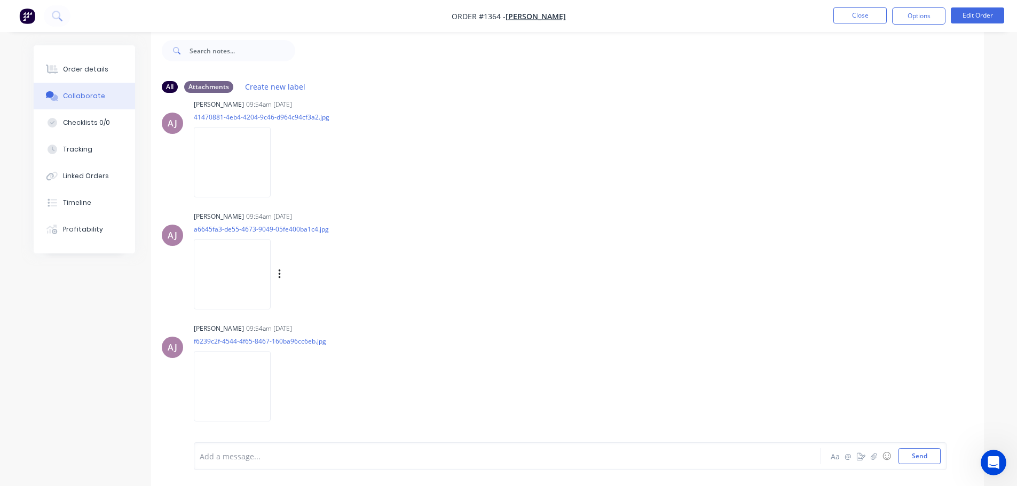
click at [225, 266] on img at bounding box center [232, 274] width 77 height 70
click at [241, 367] on img at bounding box center [232, 386] width 77 height 70
click at [237, 171] on img at bounding box center [232, 162] width 77 height 70
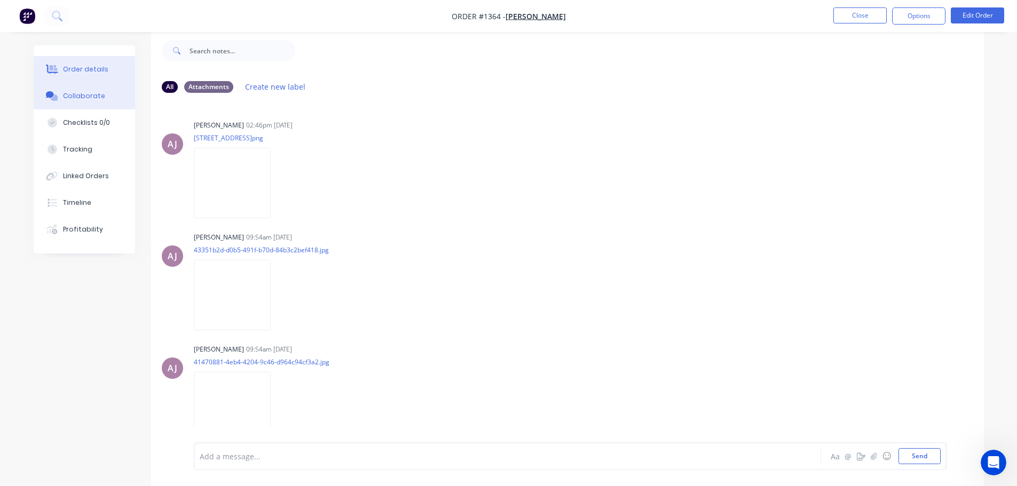
click at [90, 66] on div "Order details" at bounding box center [85, 70] width 45 height 10
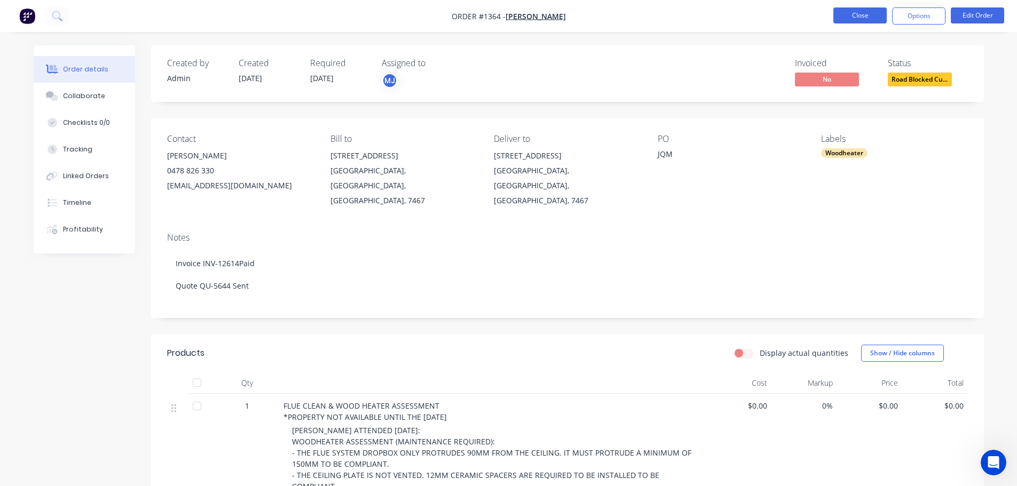
click at [860, 16] on button "Close" at bounding box center [860, 15] width 53 height 16
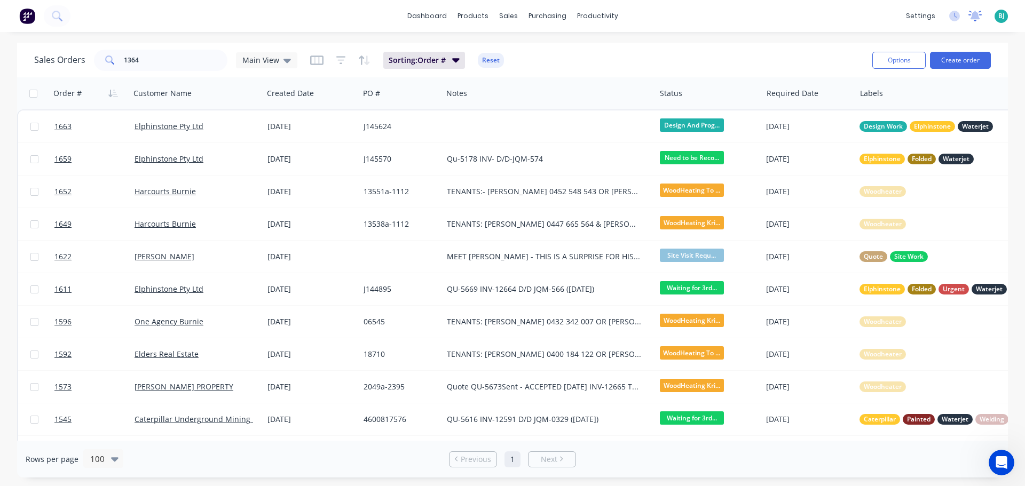
click at [973, 16] on icon at bounding box center [976, 15] width 10 height 9
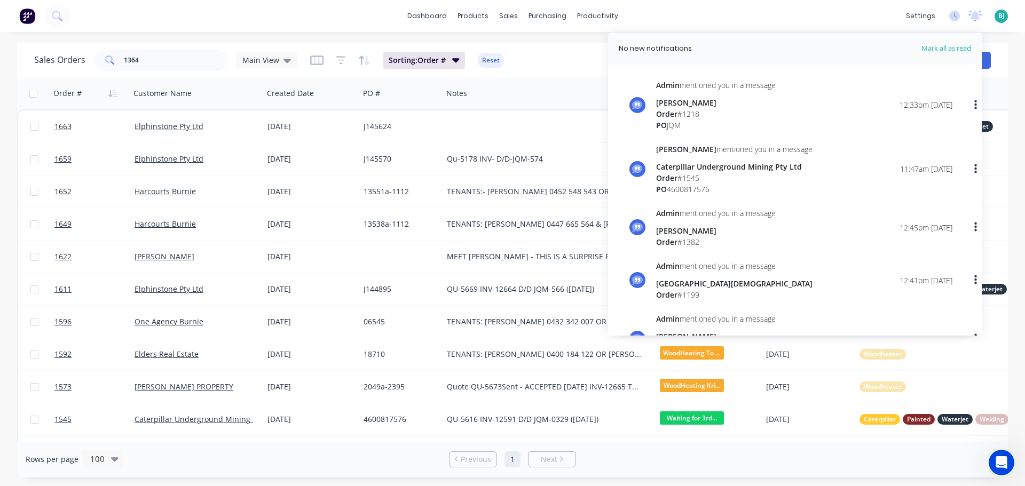
click at [952, 49] on span "Mark all as read" at bounding box center [927, 48] width 88 height 11
click at [980, 17] on icon at bounding box center [975, 16] width 13 height 11
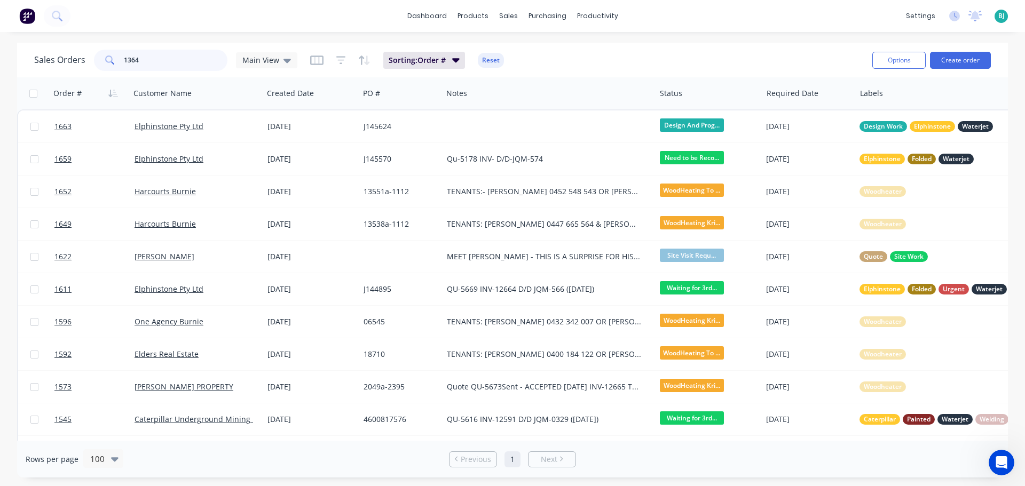
drag, startPoint x: 169, startPoint y: 65, endPoint x: 113, endPoint y: 61, distance: 55.7
click at [113, 61] on div "1364" at bounding box center [160, 60] width 133 height 21
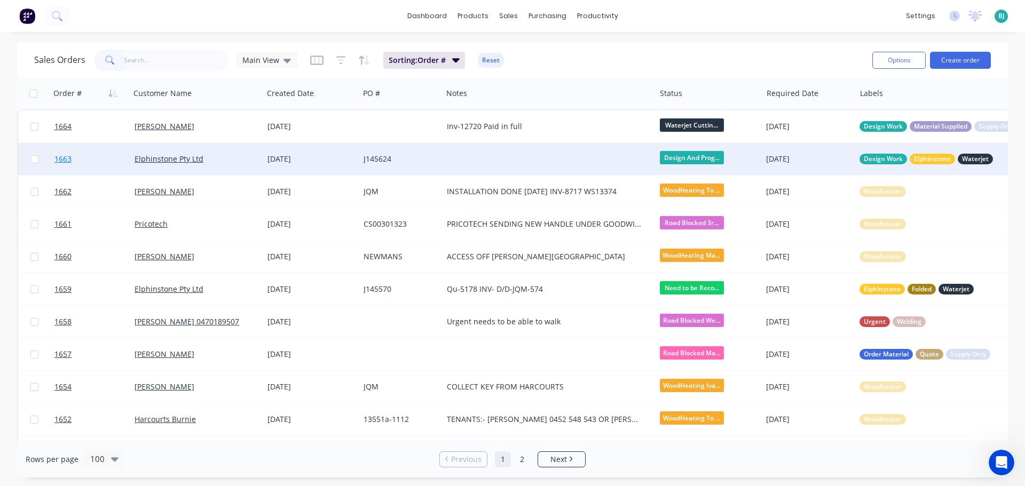
click at [113, 153] on link "1663" at bounding box center [94, 159] width 80 height 32
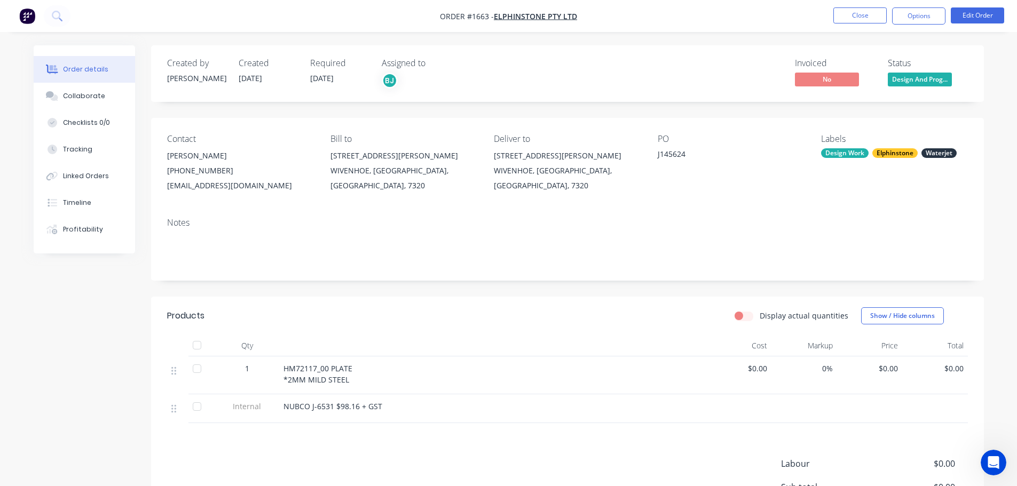
click at [913, 84] on span "Design And Prog..." at bounding box center [920, 79] width 64 height 13
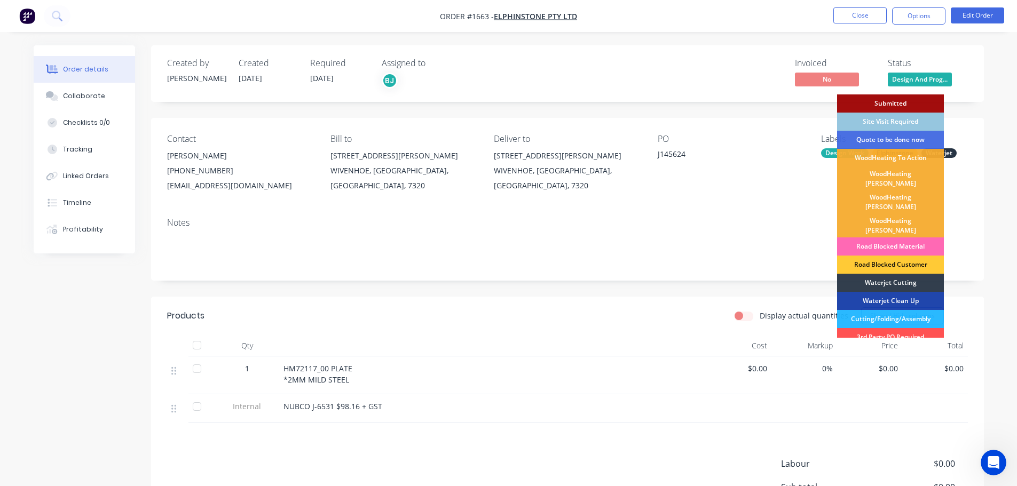
click at [916, 238] on div "Road Blocked Material" at bounding box center [890, 247] width 107 height 18
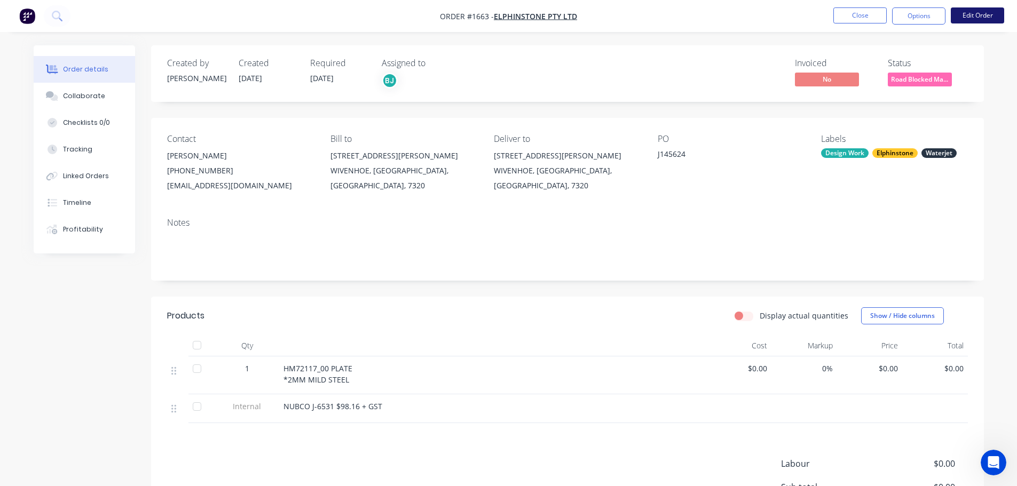
click at [987, 16] on button "Edit Order" at bounding box center [977, 15] width 53 height 16
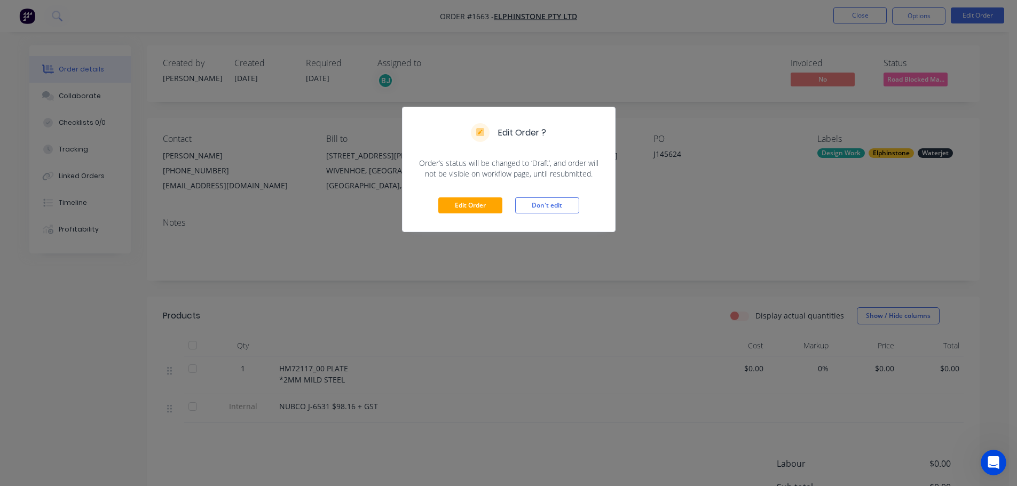
click at [474, 197] on div "Edit Order Don't edit" at bounding box center [509, 205] width 213 height 52
click at [484, 207] on button "Edit Order" at bounding box center [470, 206] width 64 height 16
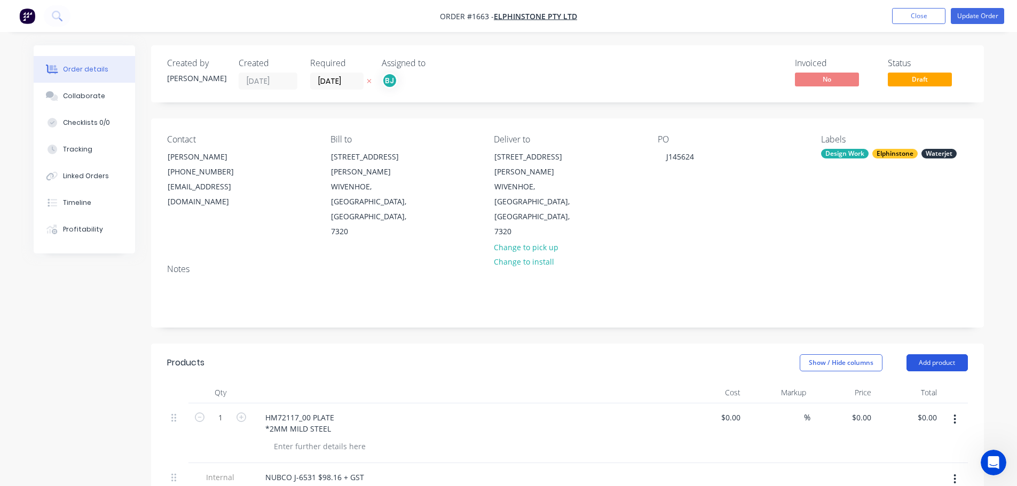
click at [942, 355] on button "Add product" at bounding box center [937, 363] width 61 height 17
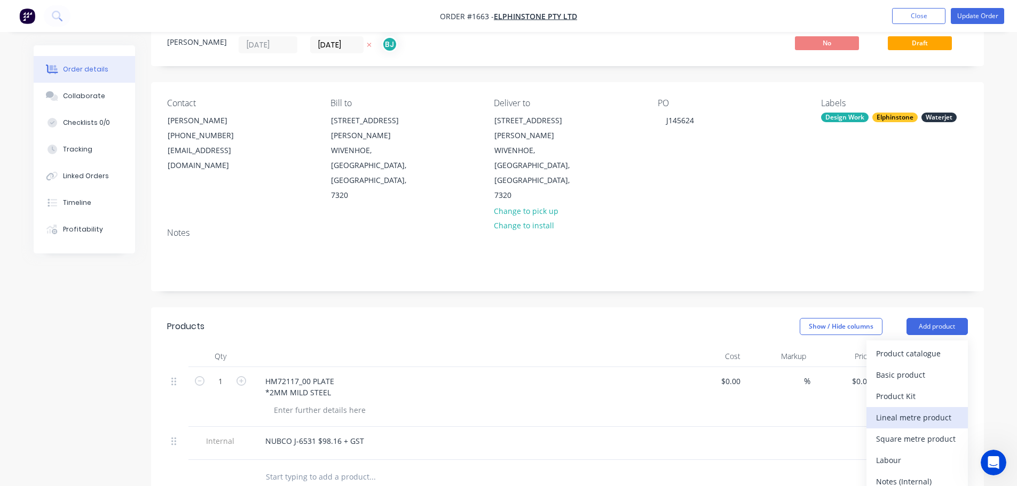
scroll to position [53, 0]
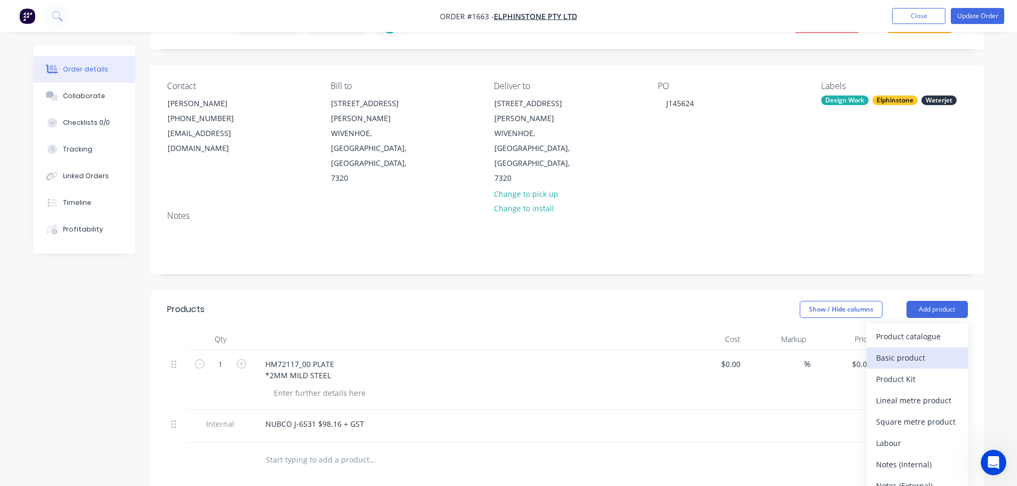
click at [916, 350] on div "Basic product" at bounding box center [917, 357] width 82 height 15
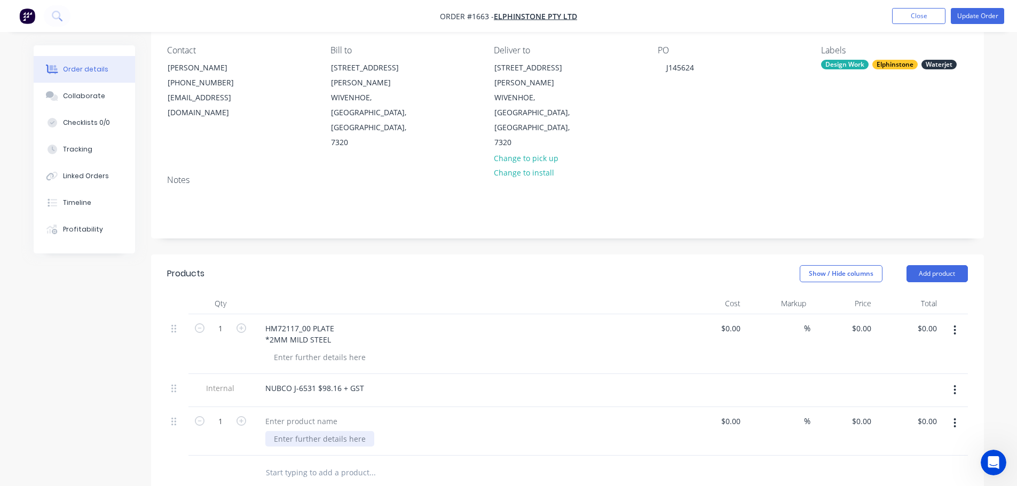
scroll to position [107, 0]
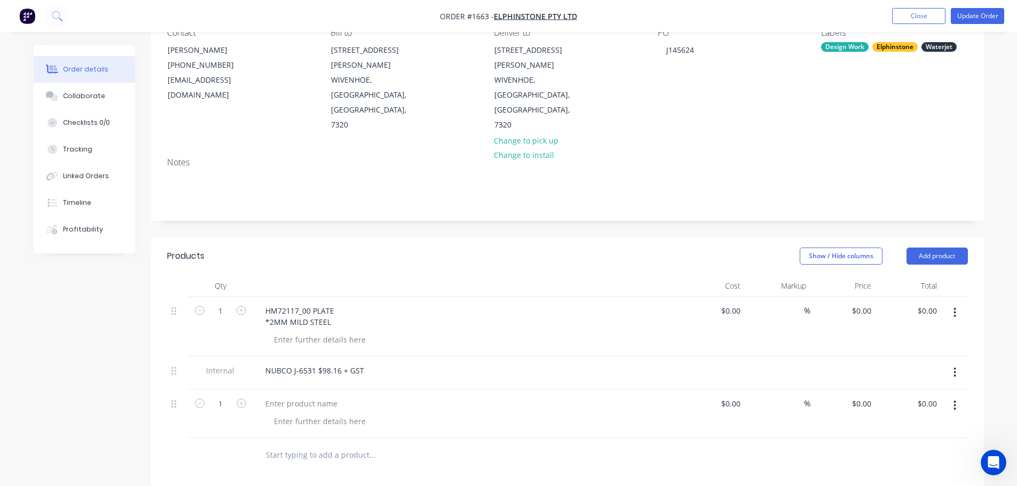
click at [953, 396] on button "button" at bounding box center [954, 405] width 25 height 19
click at [956, 248] on button "Add product" at bounding box center [937, 256] width 61 height 17
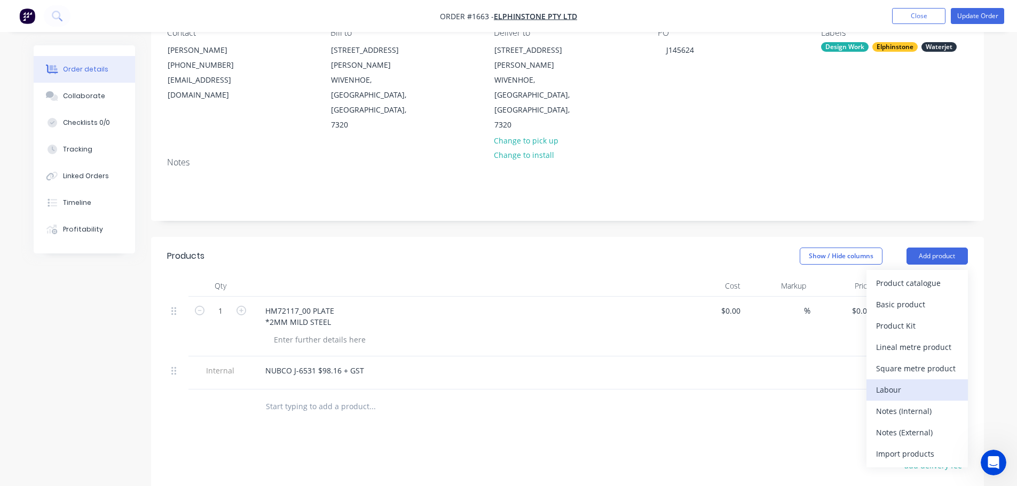
click at [915, 382] on div "Labour" at bounding box center [917, 389] width 82 height 15
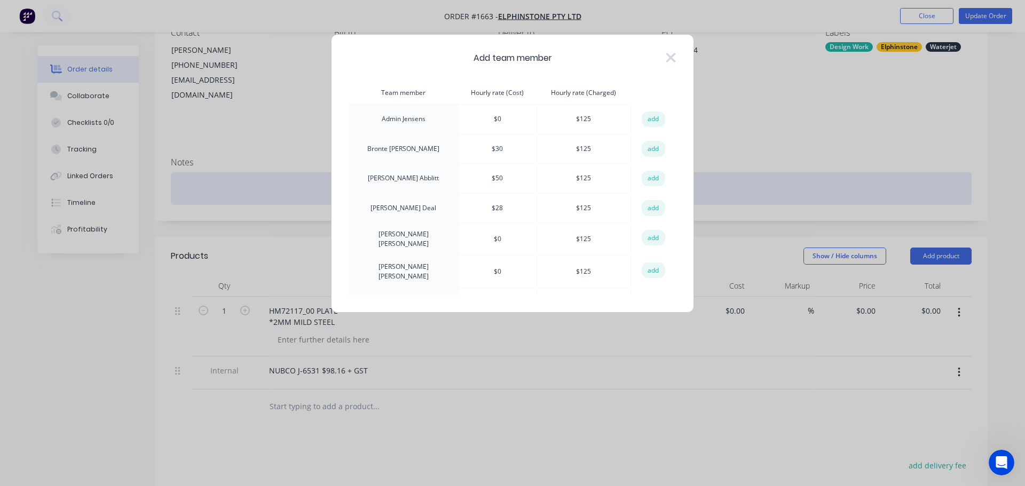
click at [645, 147] on button "add" at bounding box center [653, 149] width 23 height 16
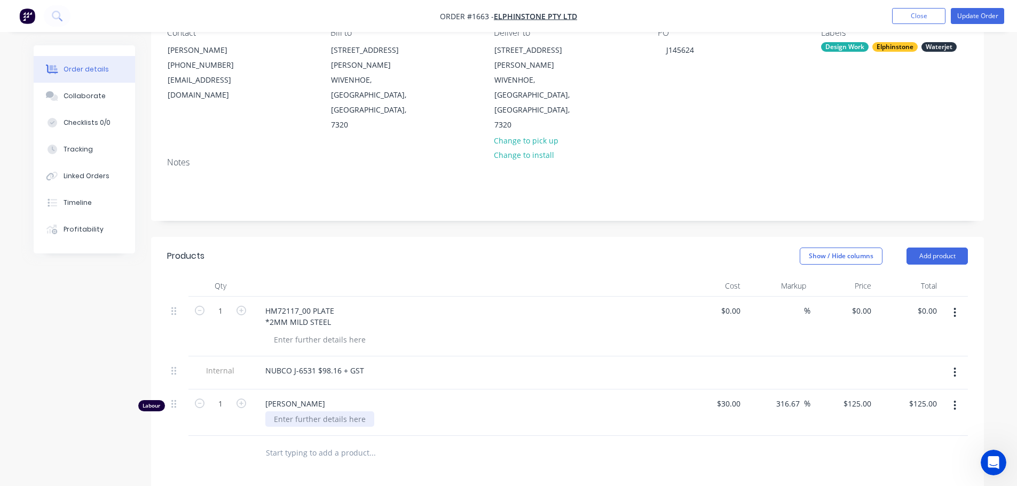
click at [300, 412] on div at bounding box center [319, 419] width 109 height 15
click at [231, 319] on input "1" at bounding box center [221, 311] width 28 height 16
type input "0.25"
type input "$31.25"
click at [305, 412] on div at bounding box center [319, 419] width 109 height 15
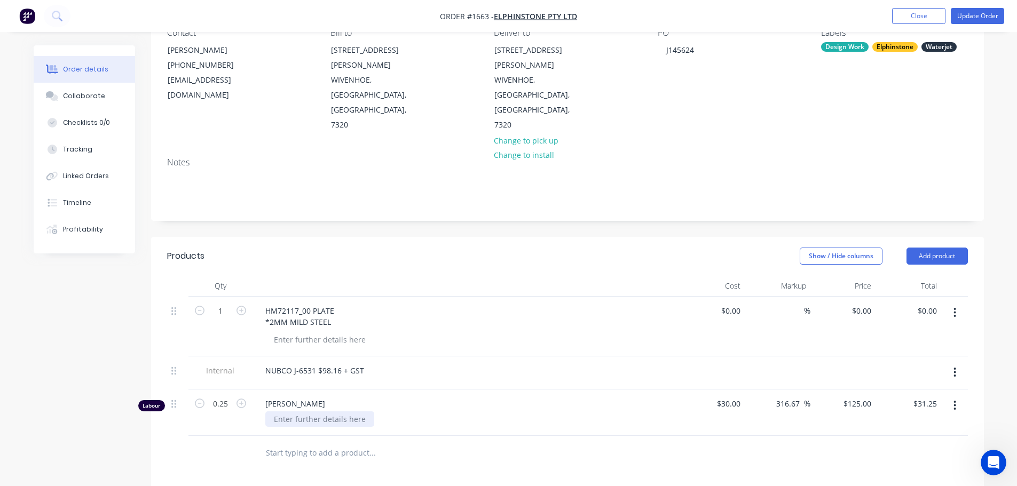
click at [305, 412] on div at bounding box center [319, 419] width 109 height 15
click at [436, 428] on div "Products Show / Hide columns Add product Qty Cost Markup Price Total 1 HM72117_…" at bounding box center [567, 482] width 833 height 490
click at [972, 14] on button "Update Order" at bounding box center [977, 16] width 53 height 16
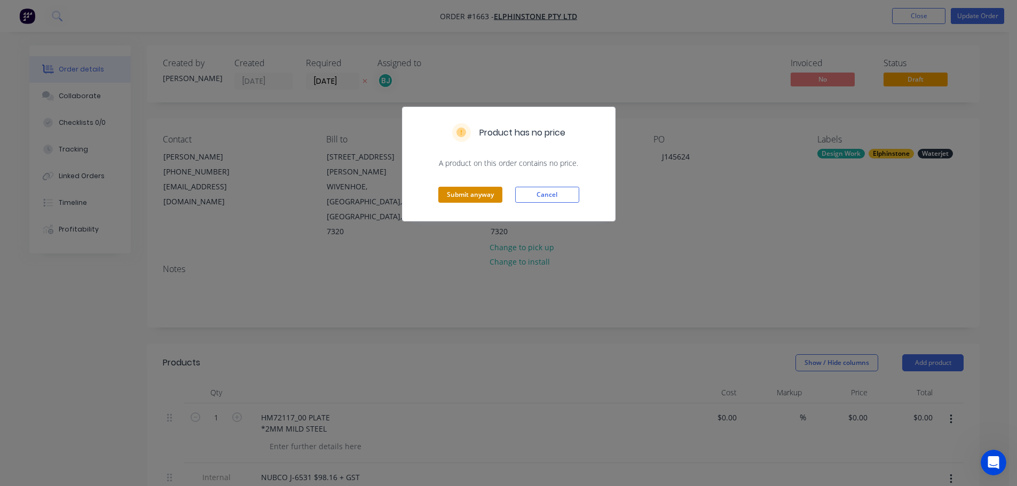
click at [461, 195] on button "Submit anyway" at bounding box center [470, 195] width 64 height 16
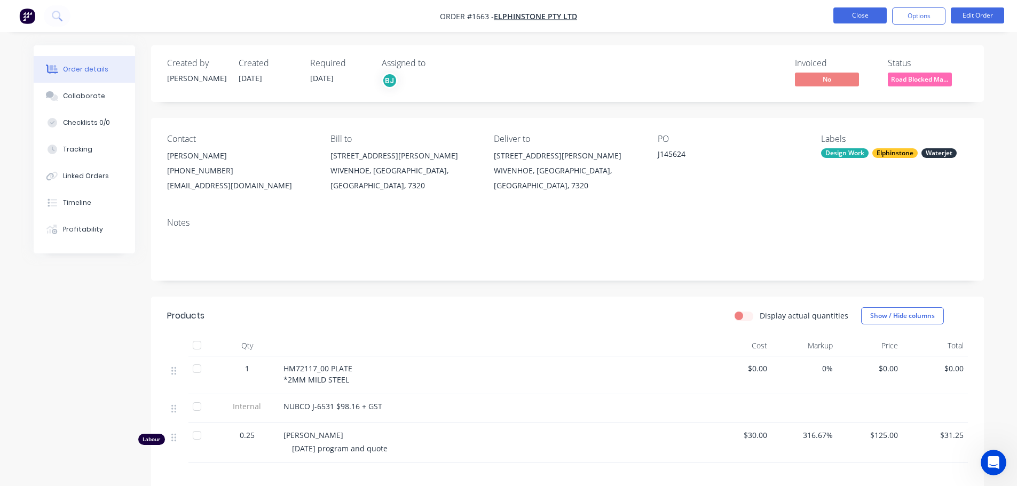
click at [871, 12] on button "Close" at bounding box center [860, 15] width 53 height 16
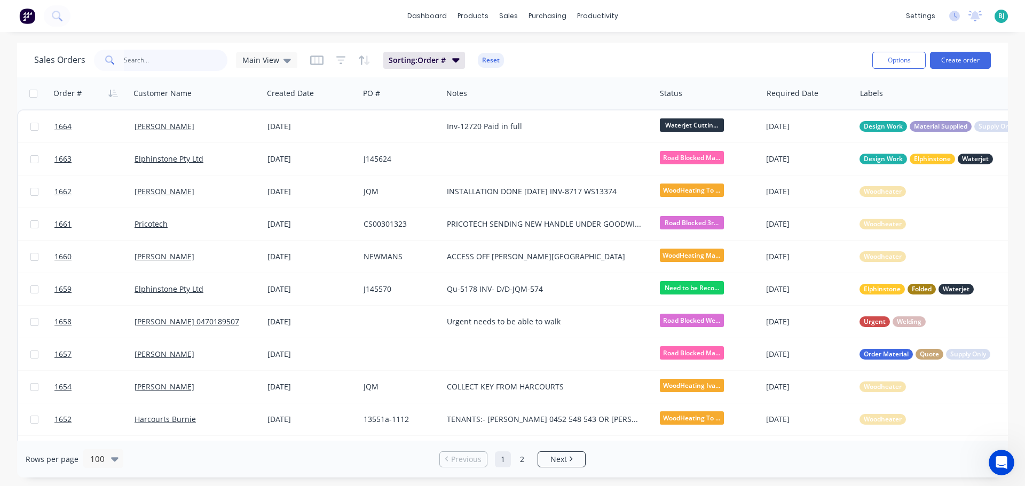
click at [191, 54] on input "text" at bounding box center [176, 60] width 104 height 21
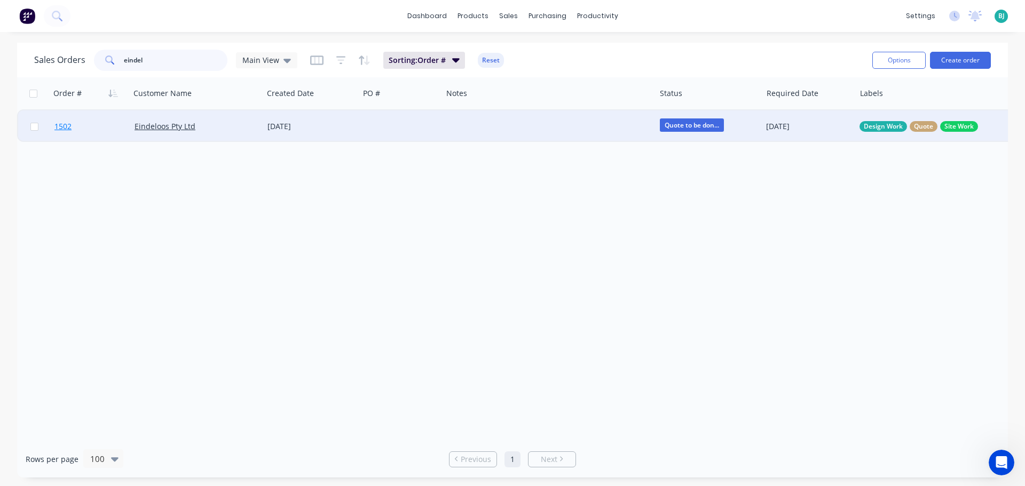
type input "eindel"
click at [99, 136] on link "1502" at bounding box center [94, 127] width 80 height 32
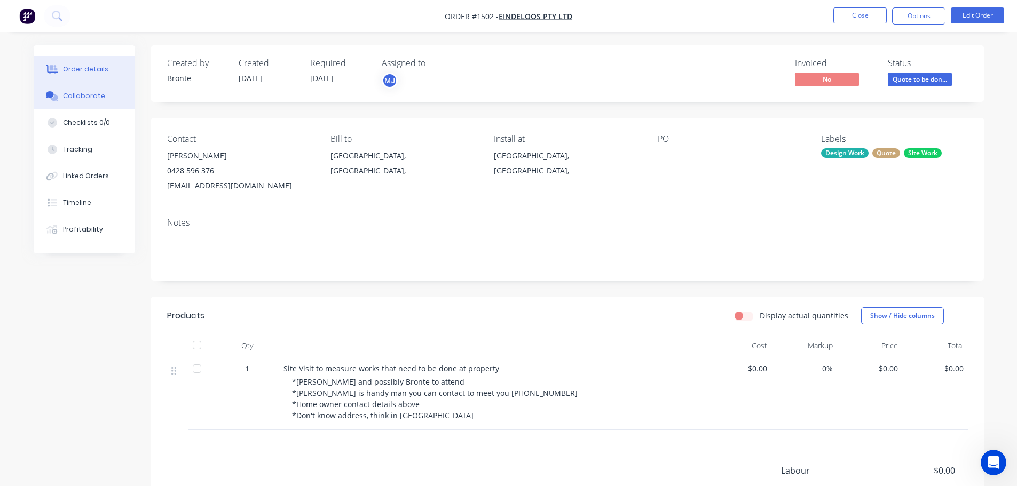
click at [95, 96] on div "Collaborate" at bounding box center [84, 96] width 42 height 10
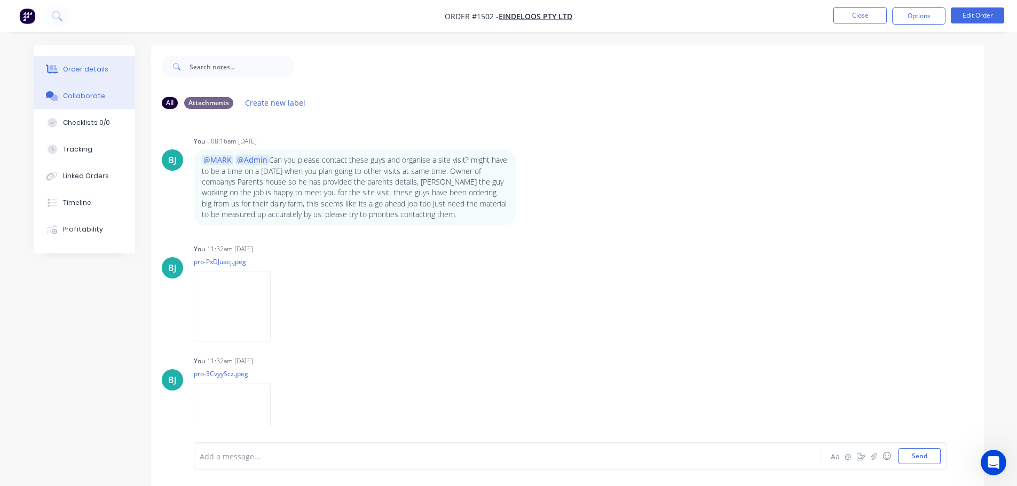
click at [72, 73] on div "Order details" at bounding box center [85, 70] width 45 height 10
